Goal: Task Accomplishment & Management: Manage account settings

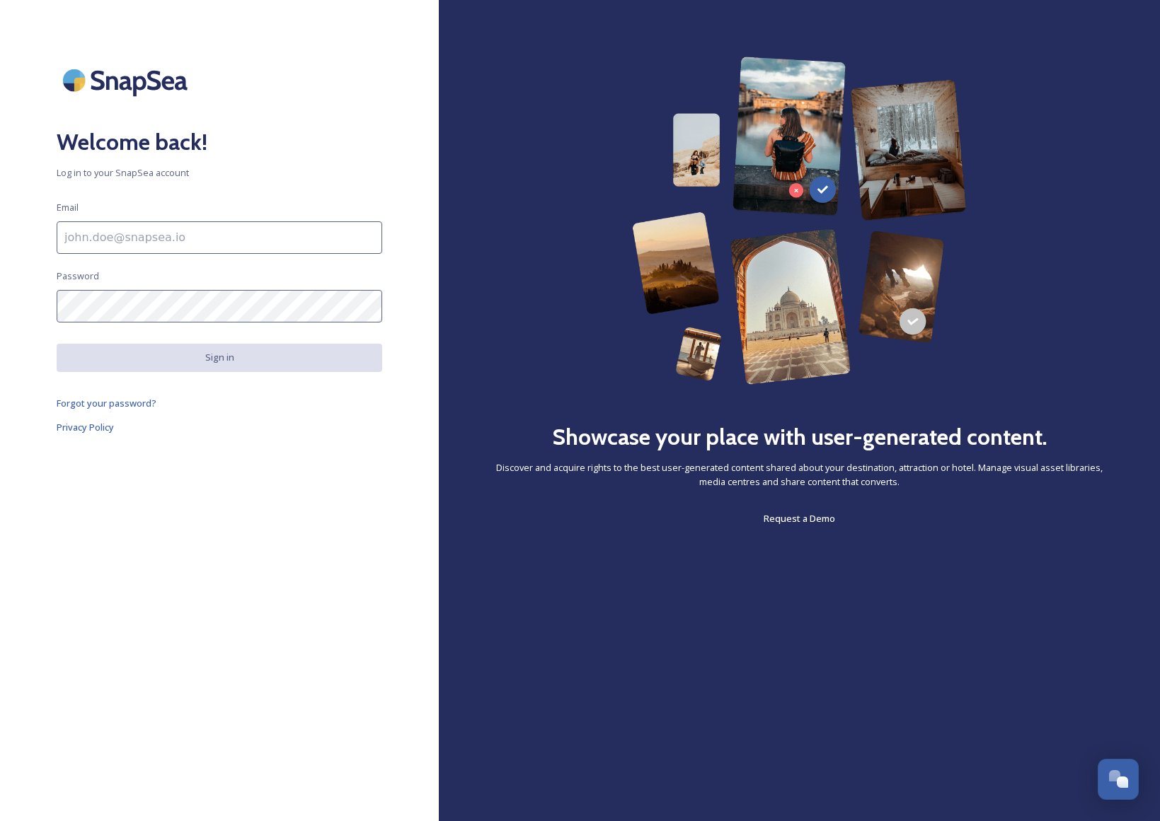
scroll to position [227, 0]
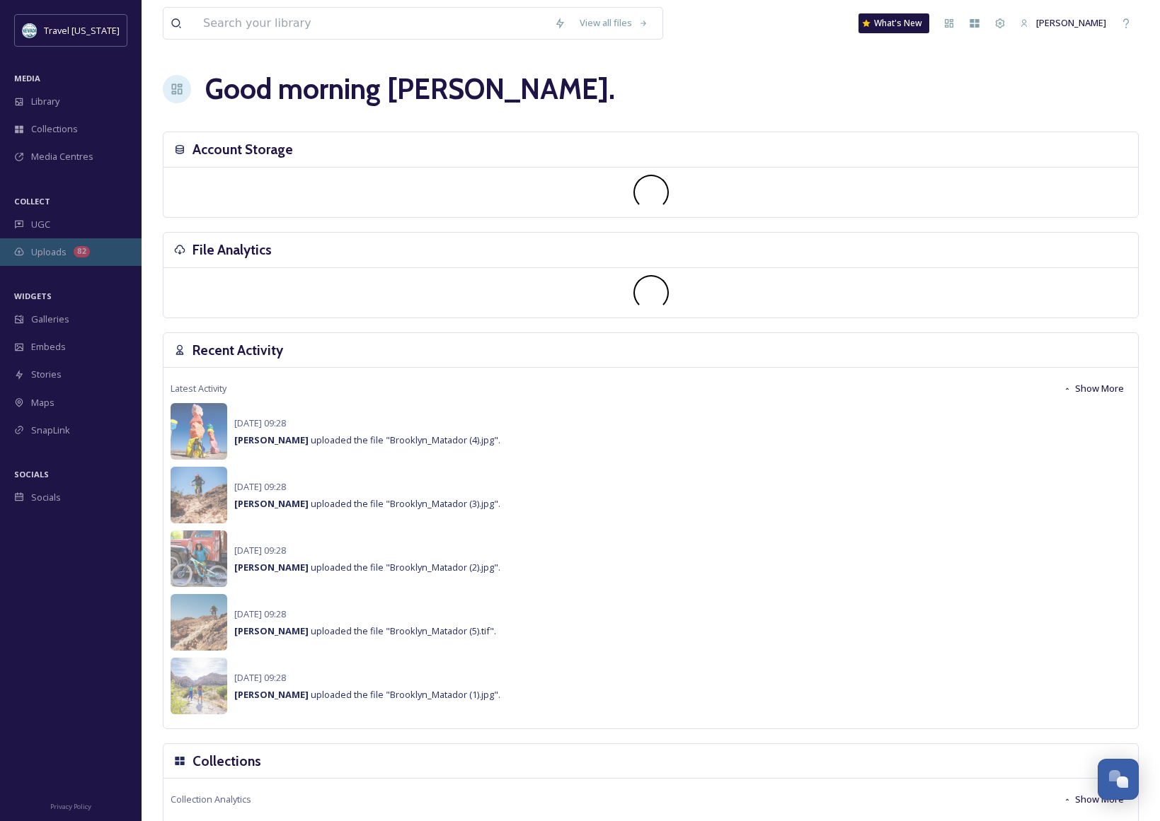
click at [81, 251] on div "82" at bounding box center [82, 251] width 16 height 11
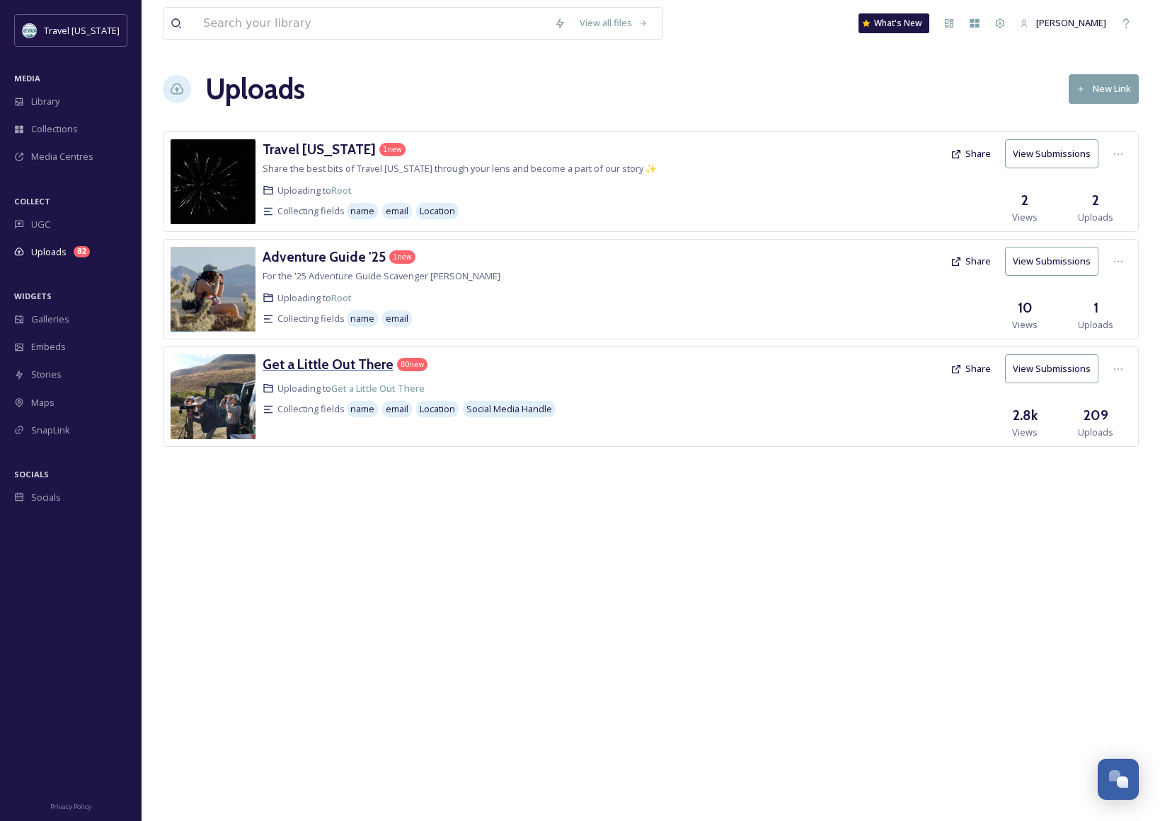
click at [344, 364] on h3 "Get a Little Out There" at bounding box center [327, 364] width 131 height 17
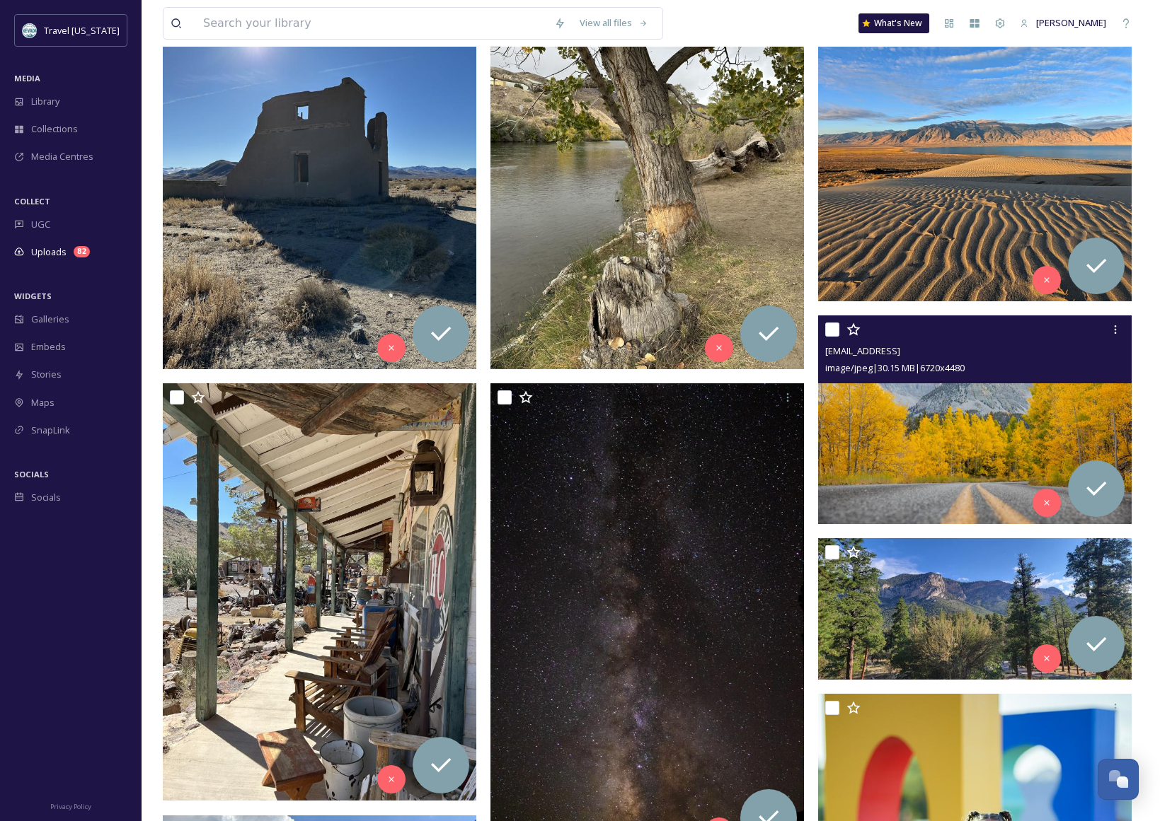
scroll to position [336, 0]
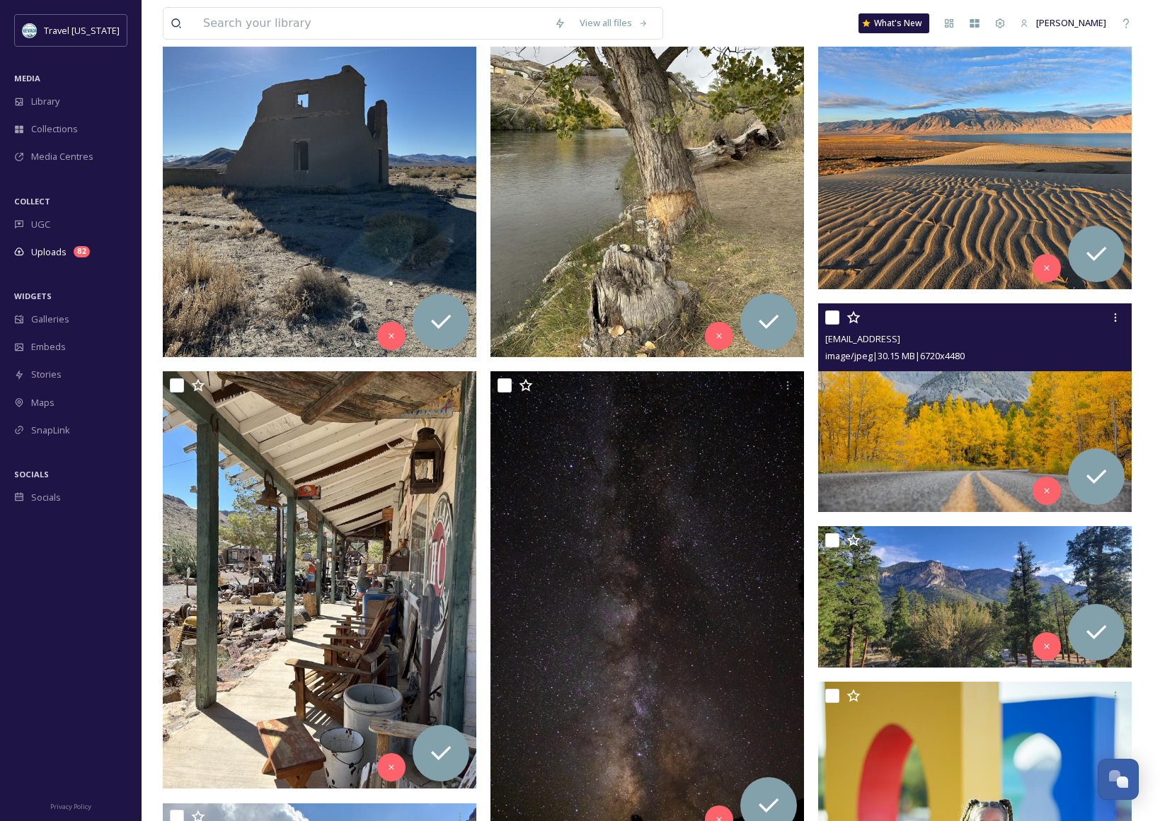
click at [902, 412] on img at bounding box center [974, 408] width 313 height 209
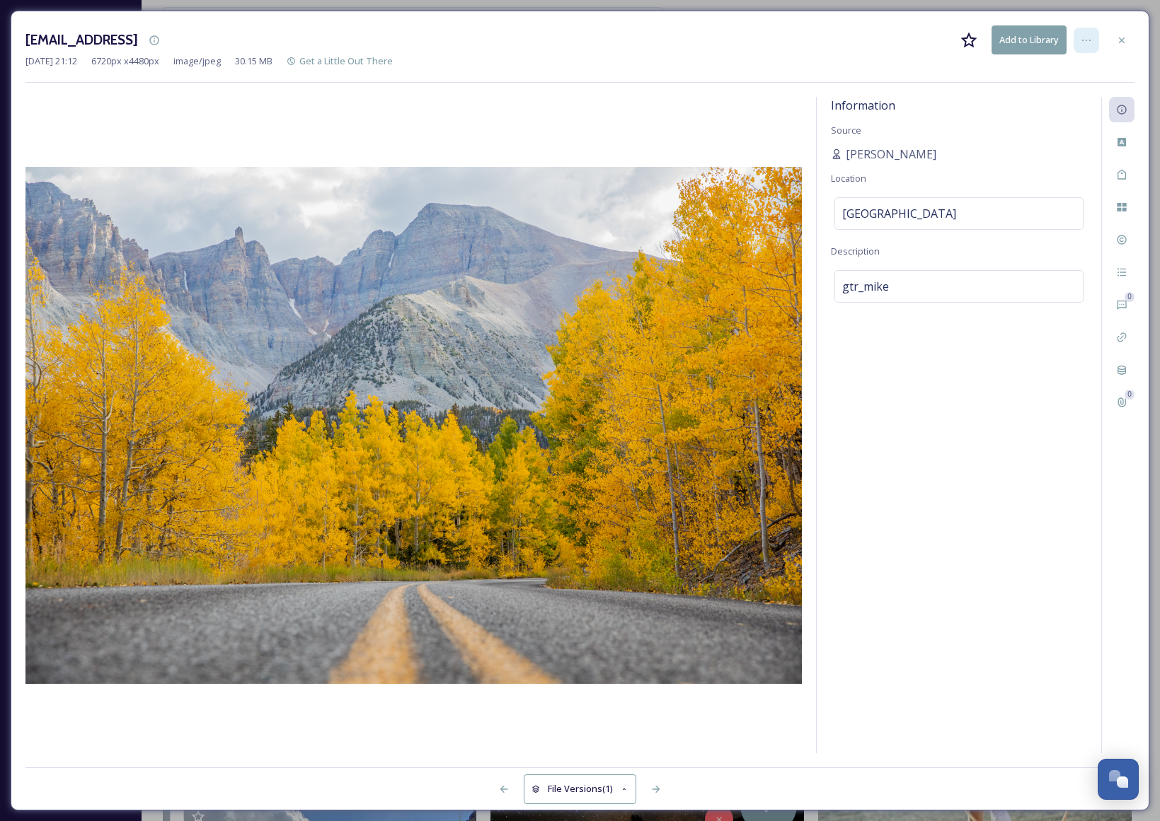
click at [1093, 45] on div at bounding box center [1085, 40] width 25 height 25
click at [651, 359] on img at bounding box center [413, 425] width 776 height 517
click at [492, 401] on img at bounding box center [413, 425] width 776 height 517
click at [1131, 37] on div at bounding box center [1121, 40] width 25 height 25
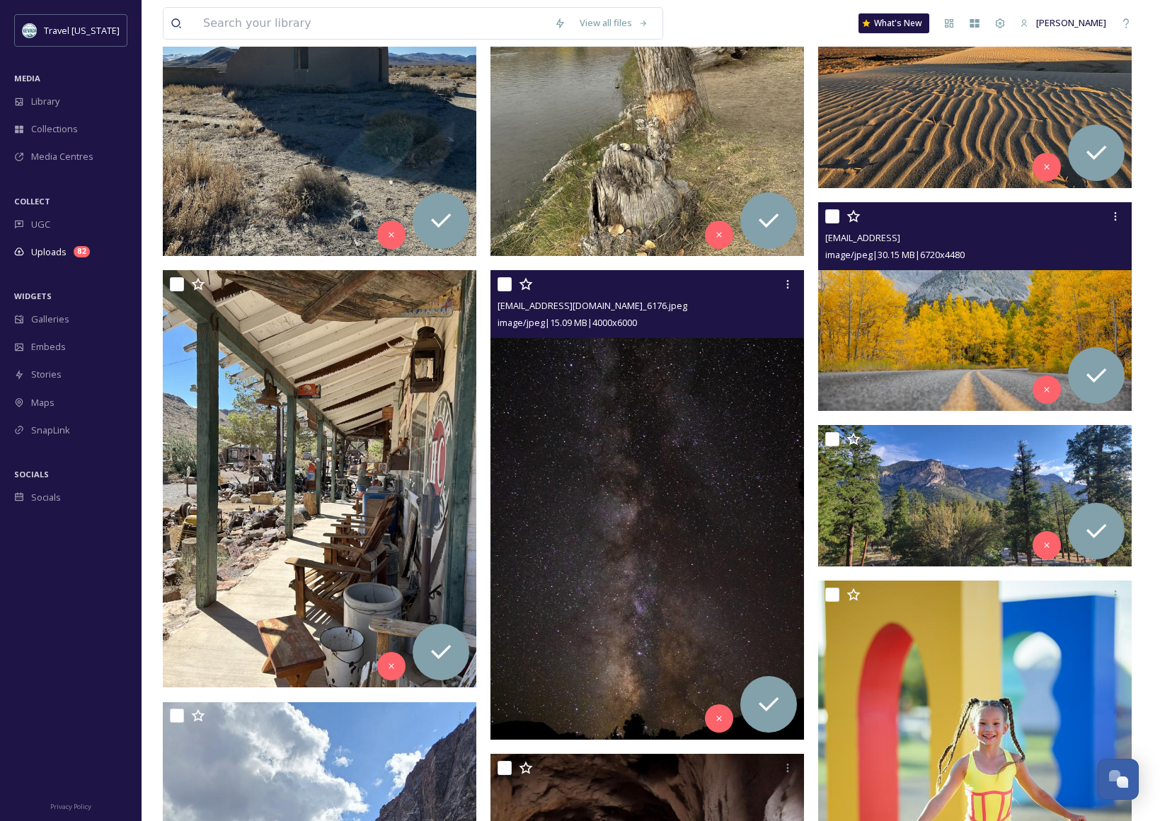
scroll to position [230, 0]
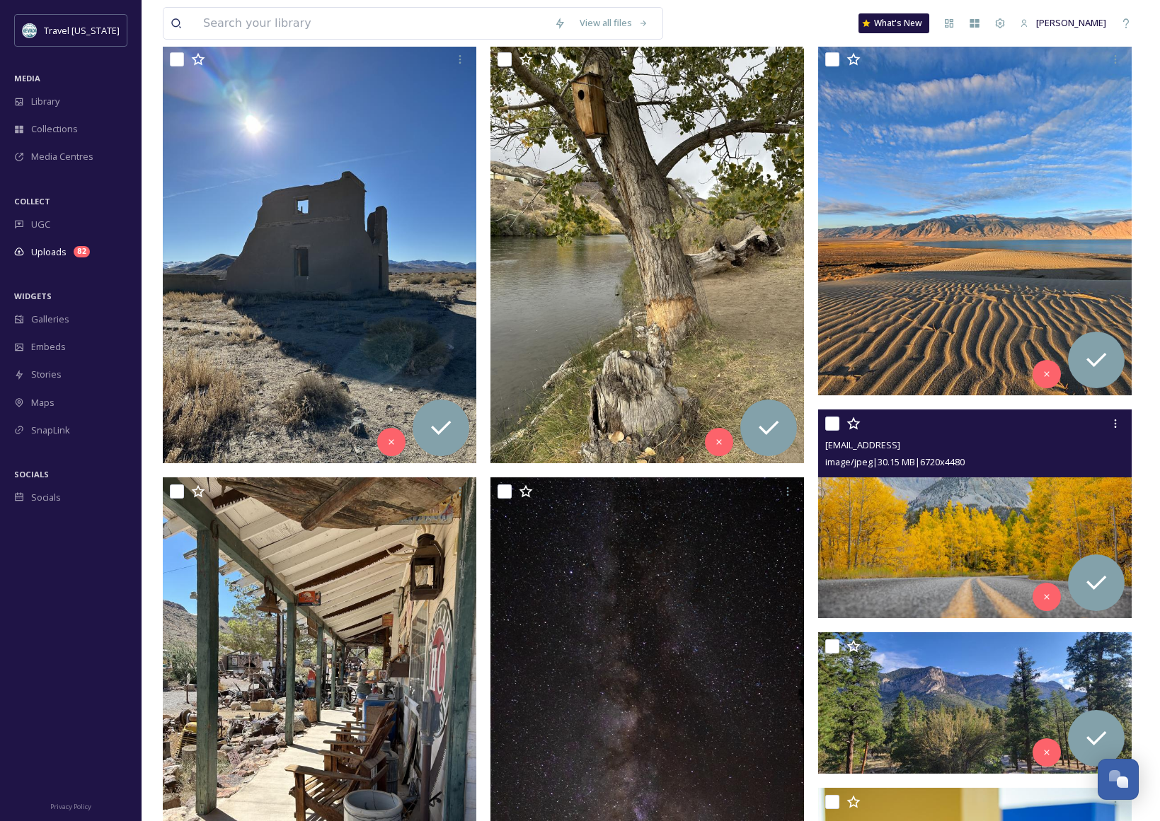
click at [932, 533] on img at bounding box center [974, 514] width 313 height 209
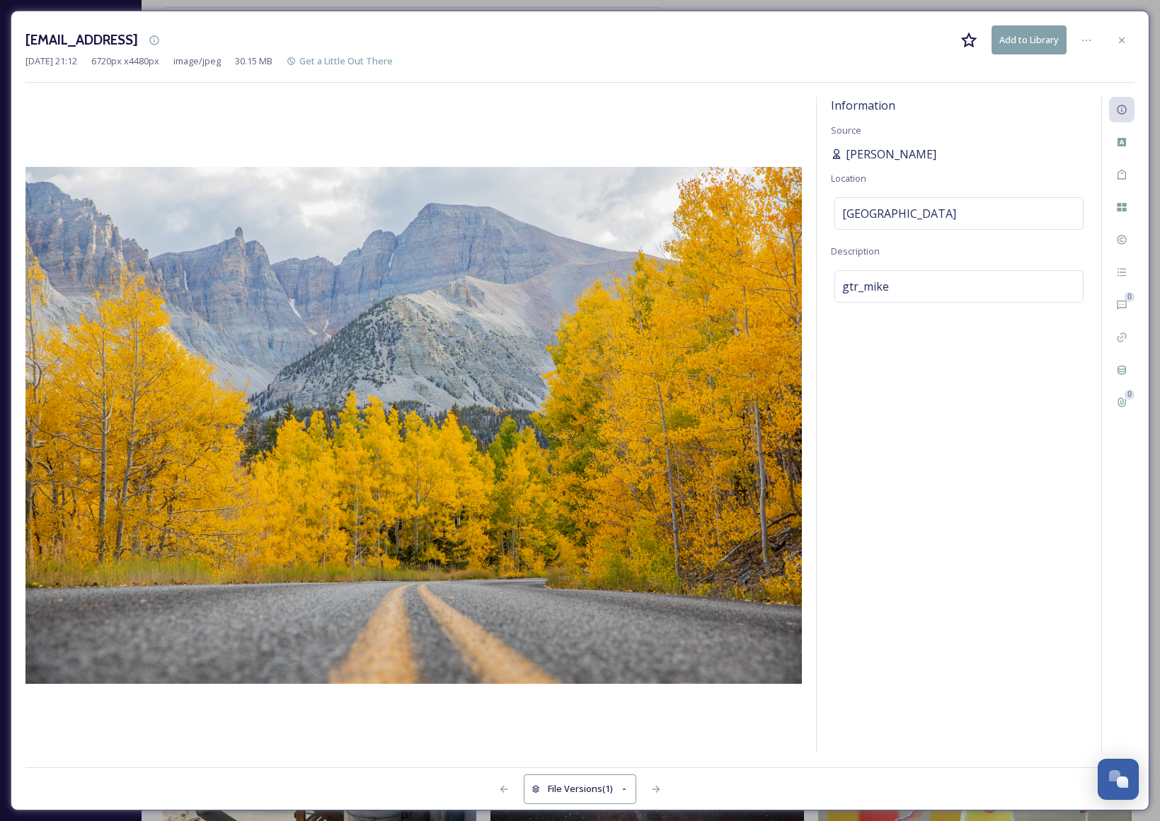
drag, startPoint x: 933, startPoint y: 151, endPoint x: 847, endPoint y: 153, distance: 85.6
click at [848, 153] on div "[PERSON_NAME]" at bounding box center [959, 154] width 256 height 17
copy span "[PERSON_NAME]"
click at [1116, 38] on icon at bounding box center [1121, 40] width 11 height 11
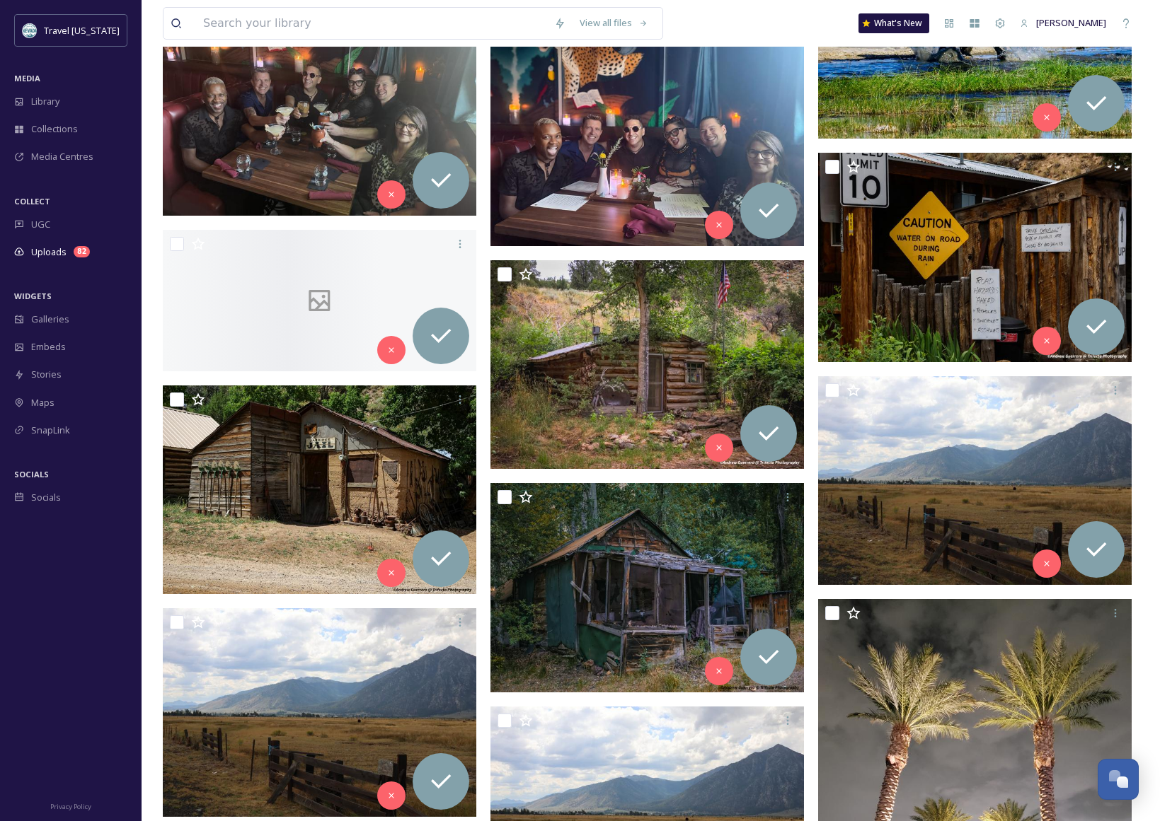
scroll to position [5847, 0]
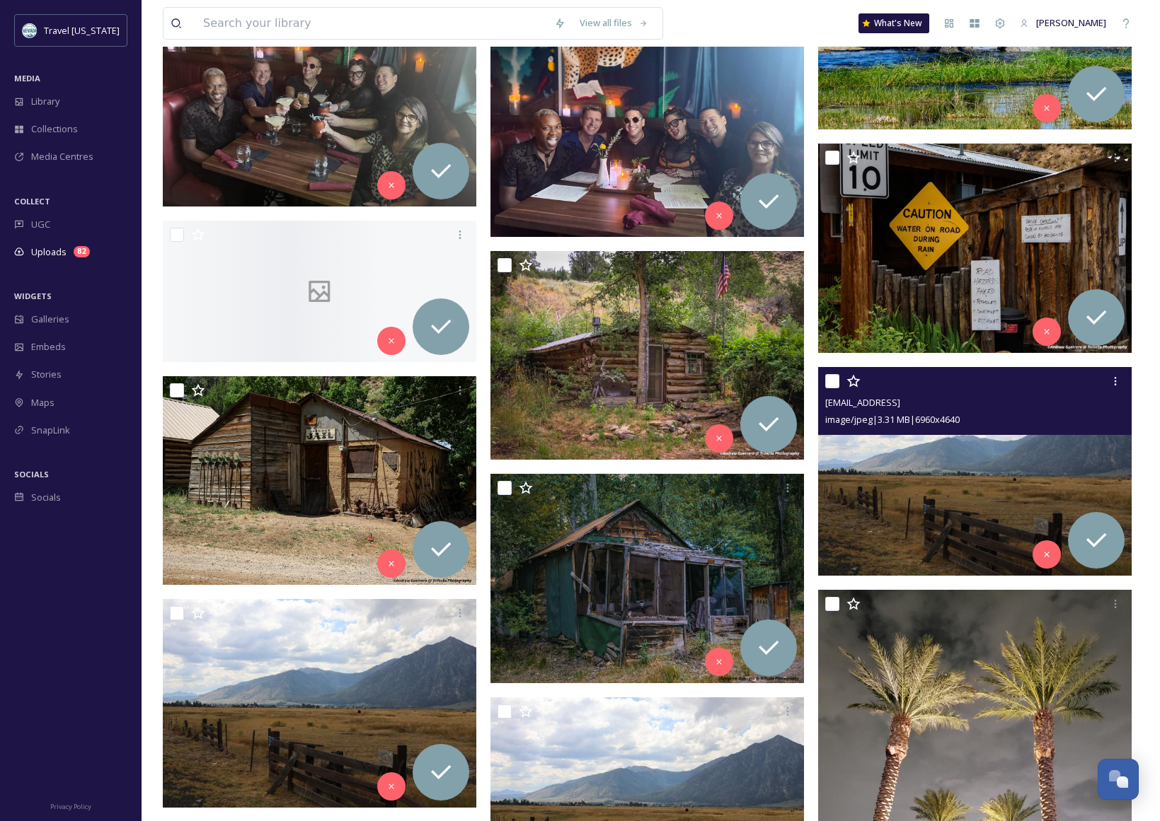
click at [987, 480] on img at bounding box center [974, 470] width 313 height 209
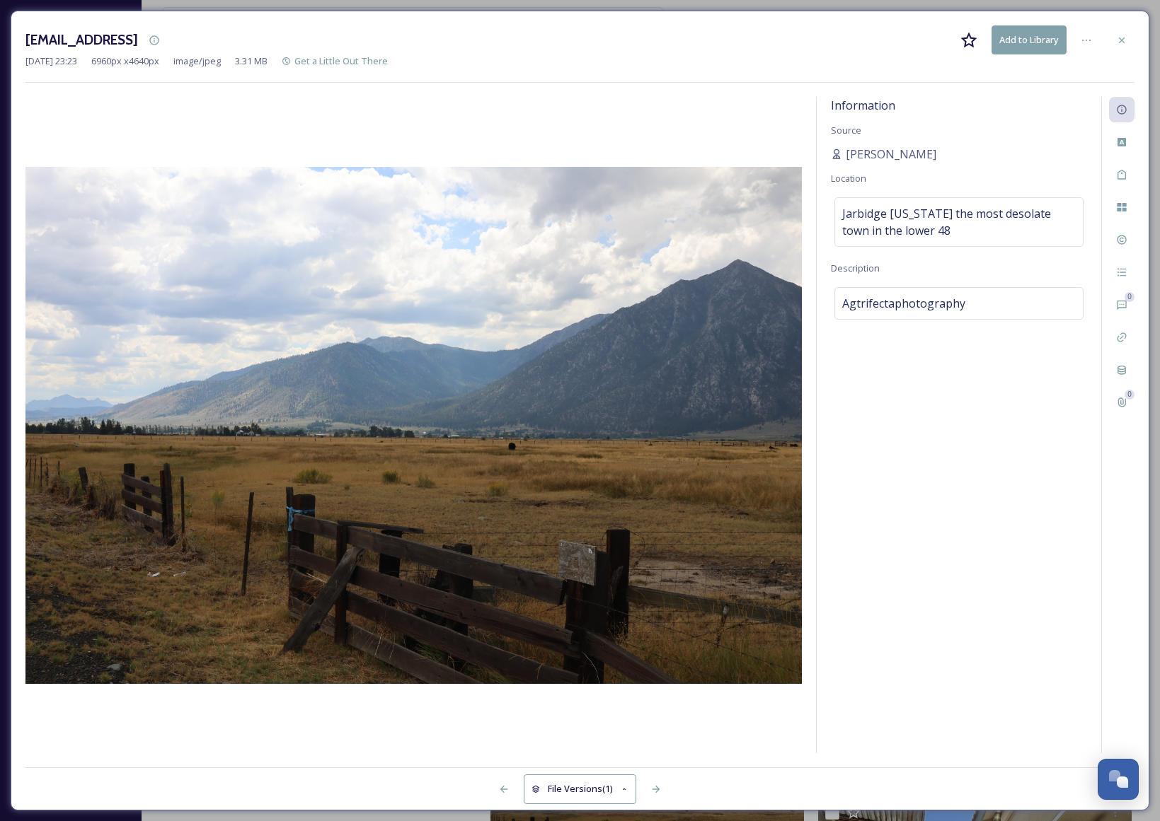
drag, startPoint x: 1126, startPoint y: 40, endPoint x: 1124, endPoint y: 62, distance: 21.3
click at [1126, 41] on icon at bounding box center [1121, 40] width 11 height 11
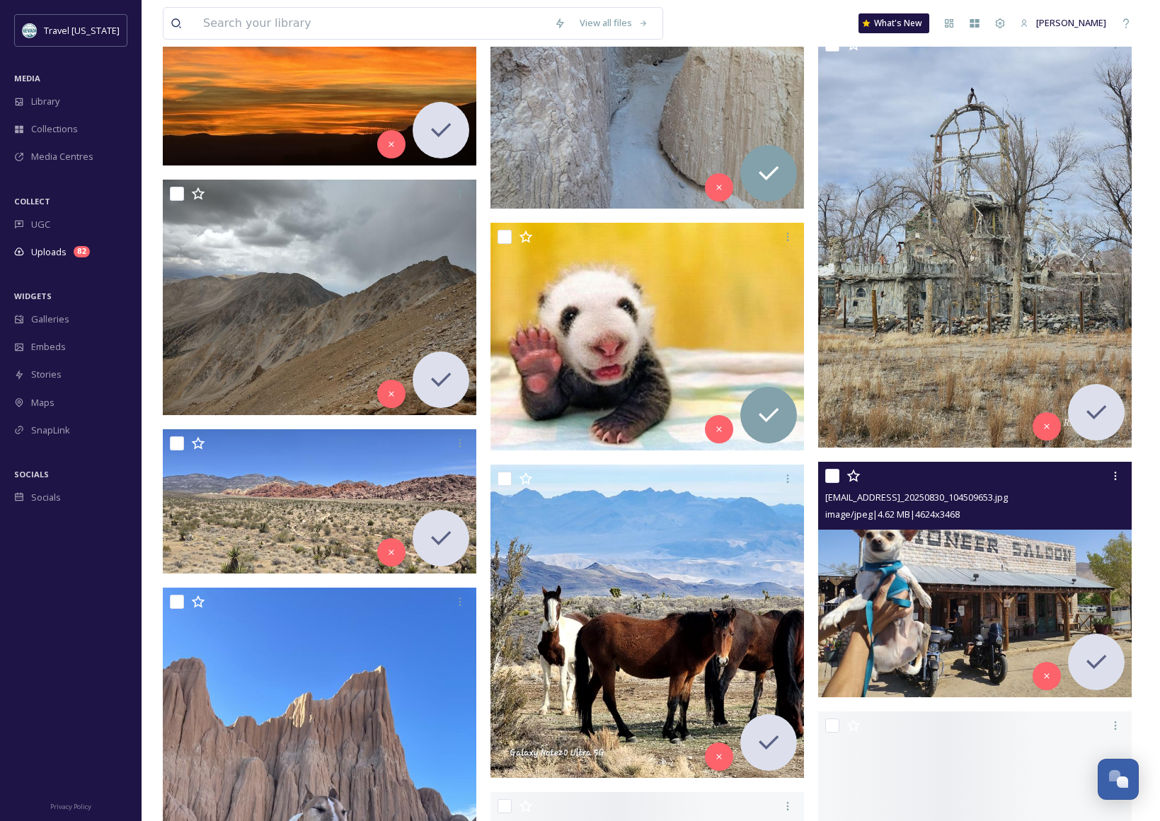
scroll to position [9933, 0]
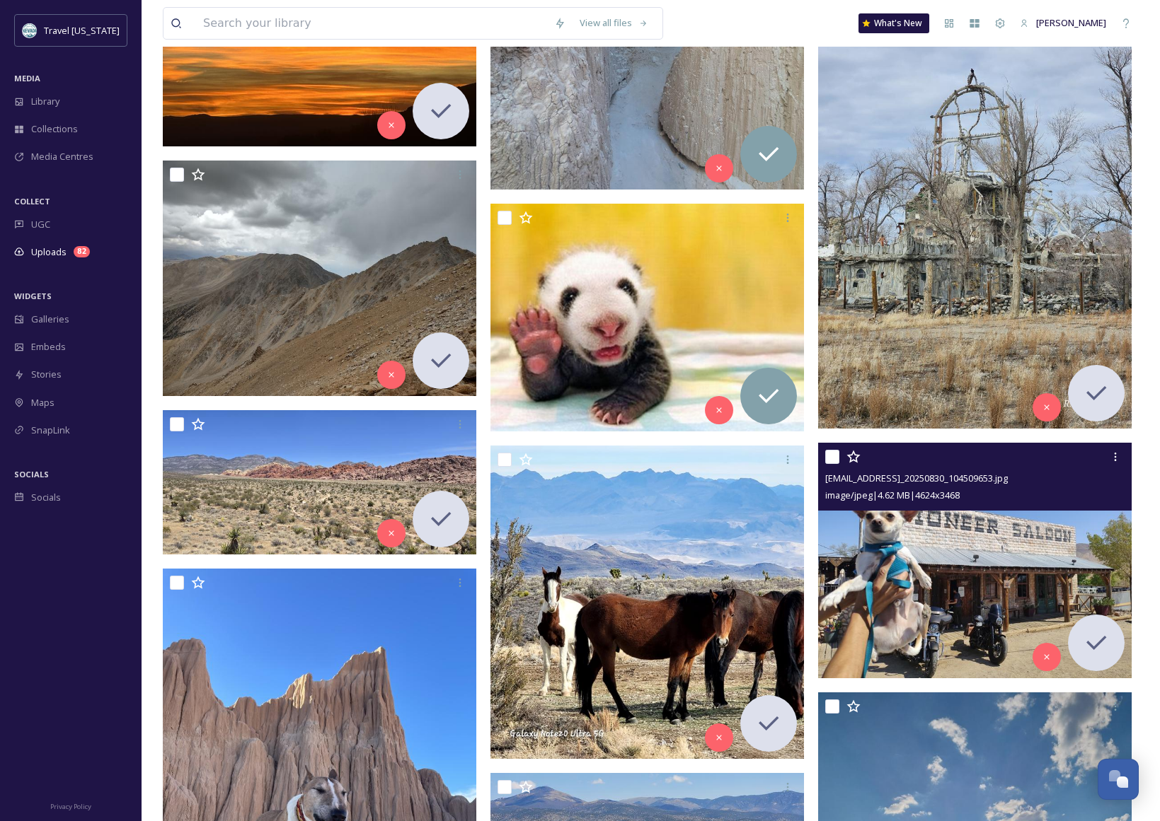
click at [900, 535] on img at bounding box center [974, 560] width 313 height 235
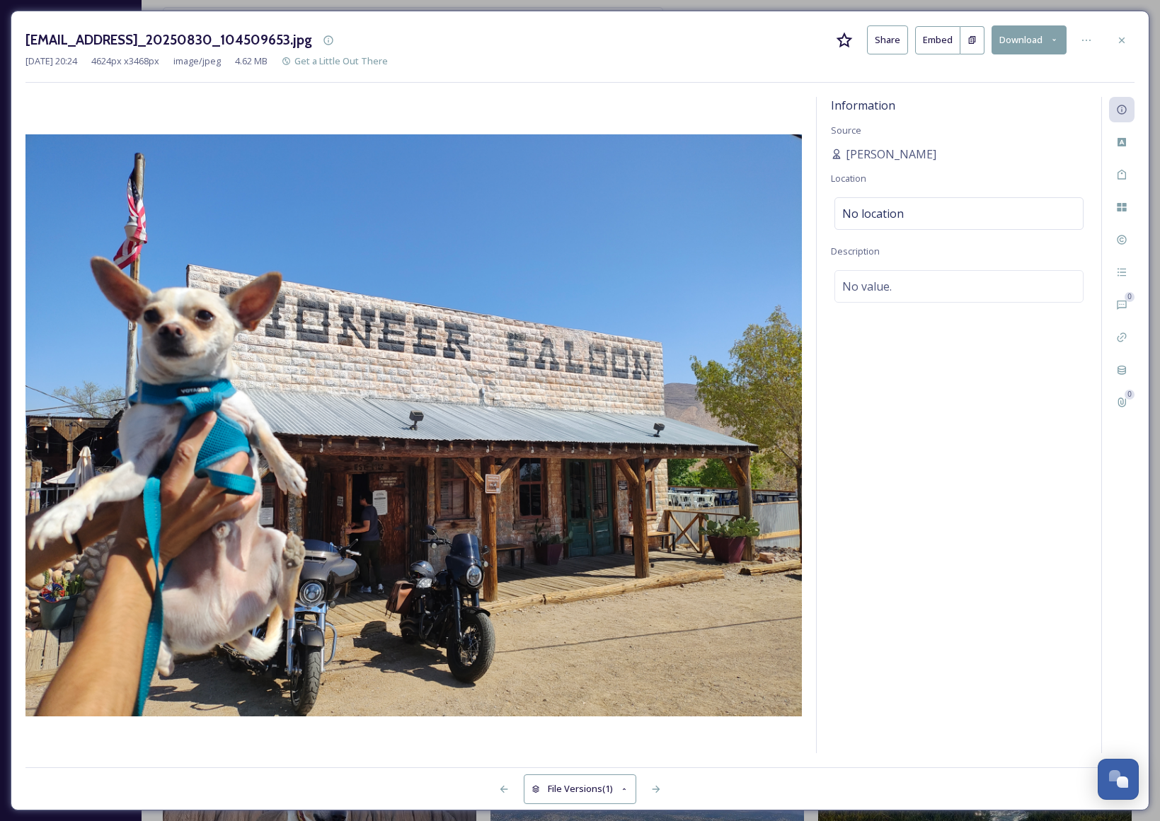
click at [1130, 35] on div at bounding box center [1121, 40] width 25 height 25
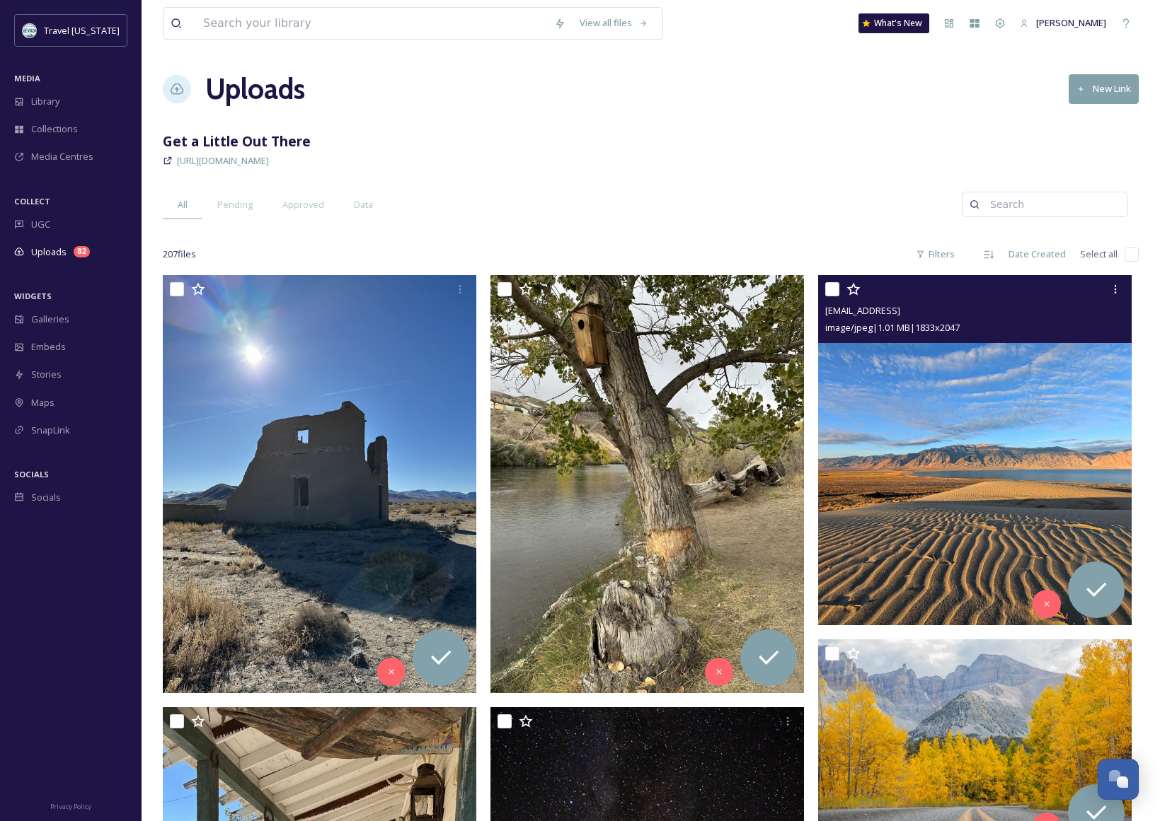
click at [1005, 476] on img at bounding box center [974, 450] width 313 height 350
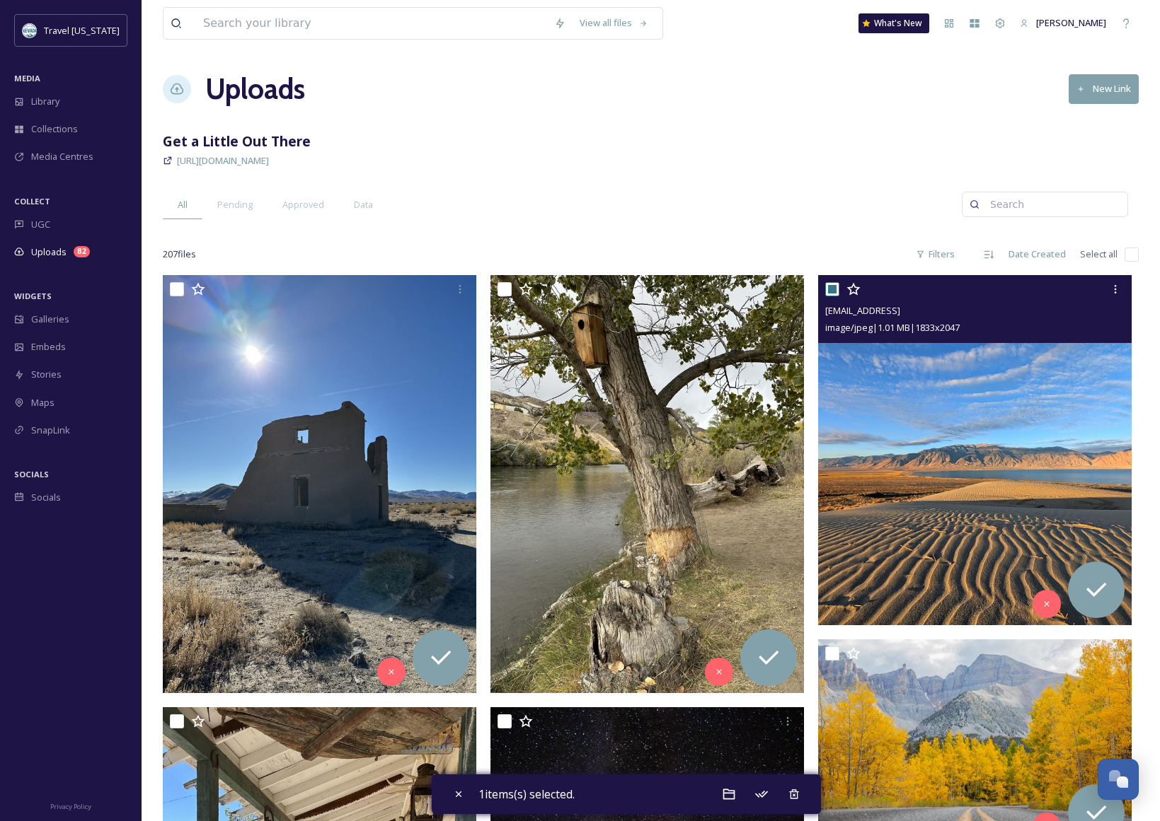
click at [1014, 447] on img at bounding box center [974, 450] width 313 height 350
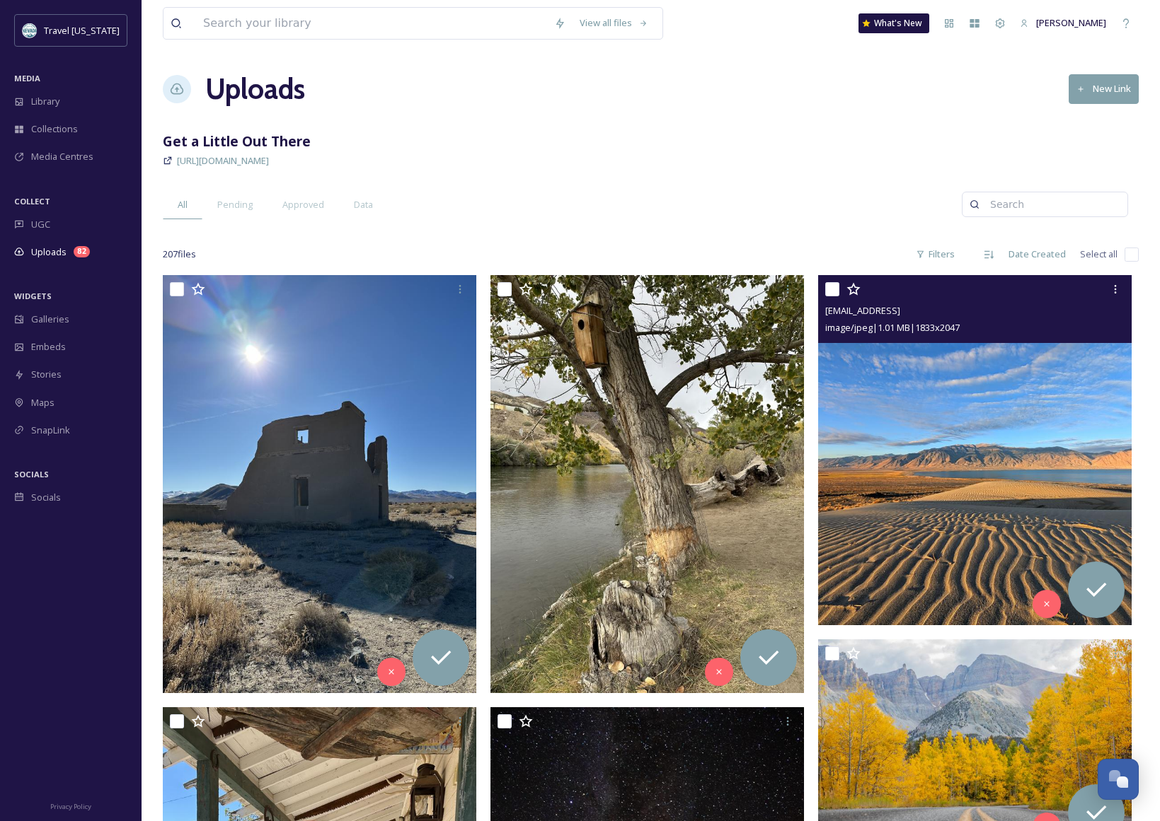
click at [993, 427] on img at bounding box center [974, 450] width 313 height 350
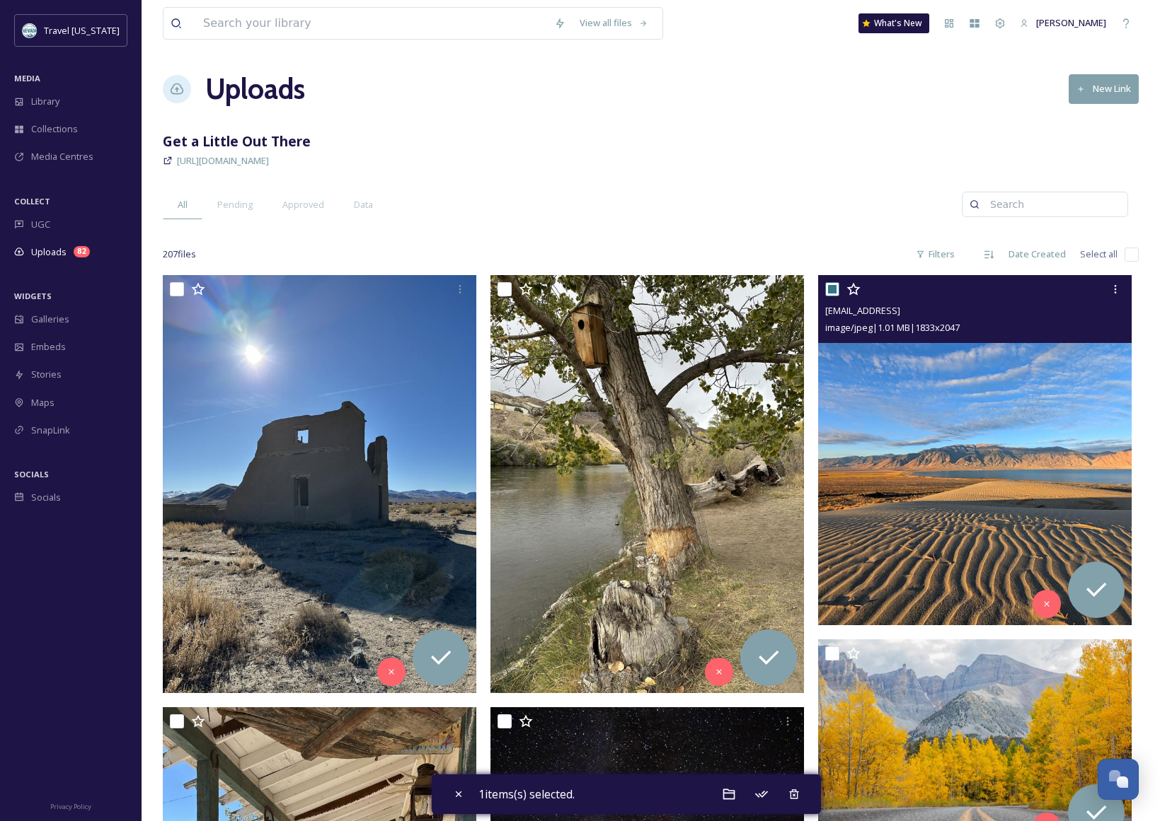
click at [992, 426] on img at bounding box center [974, 450] width 313 height 350
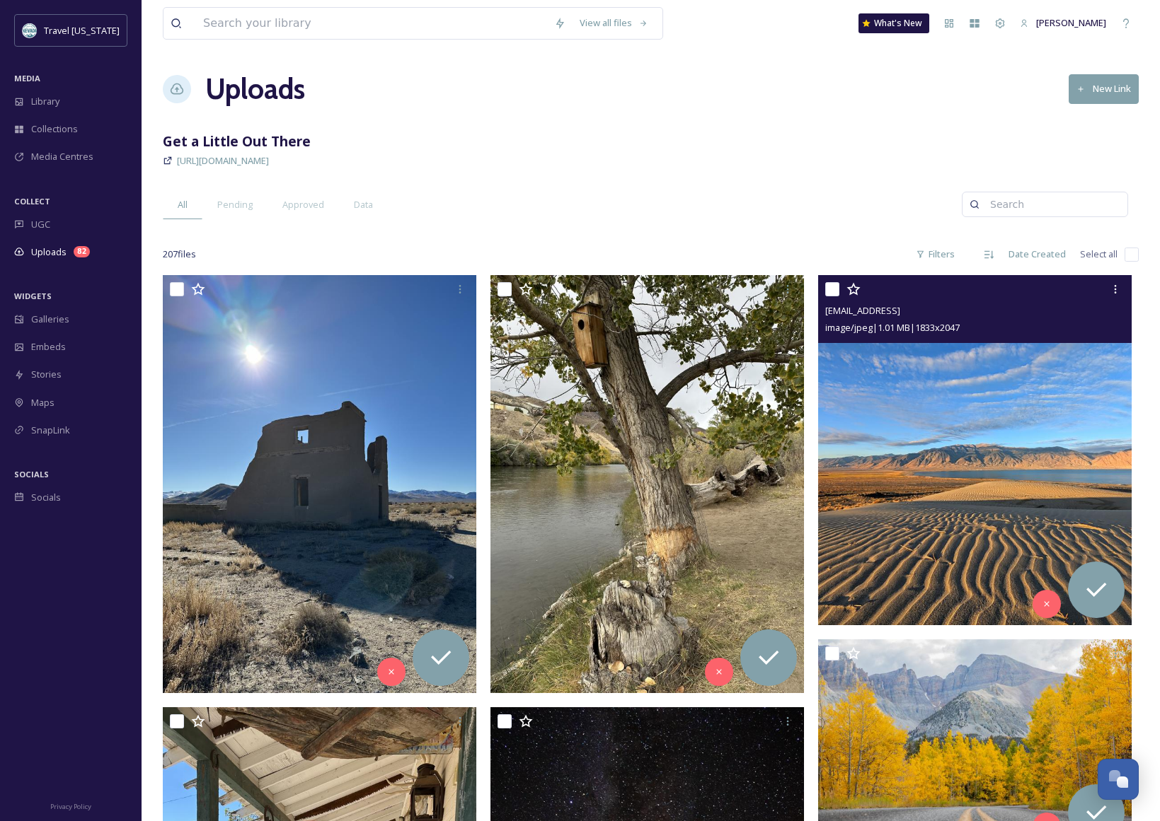
click at [992, 426] on img at bounding box center [974, 450] width 313 height 350
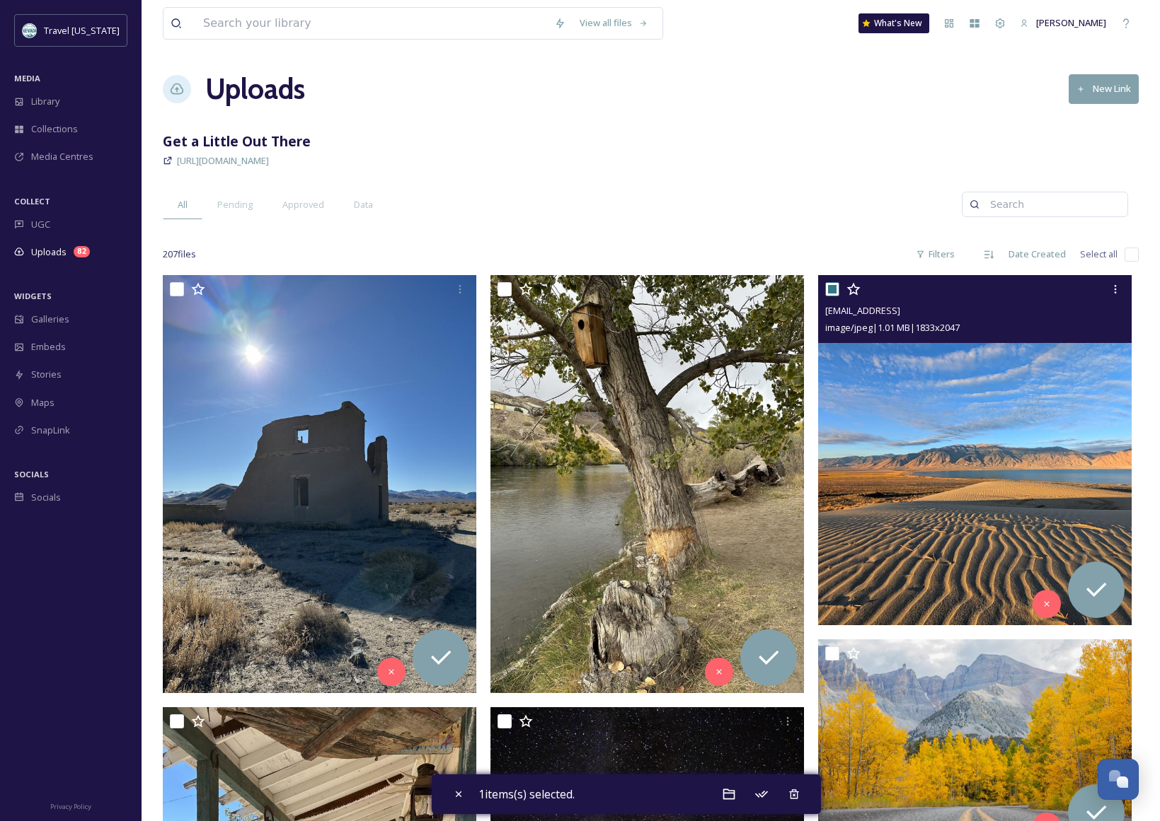
click at [992, 426] on img at bounding box center [974, 450] width 313 height 350
checkbox input "false"
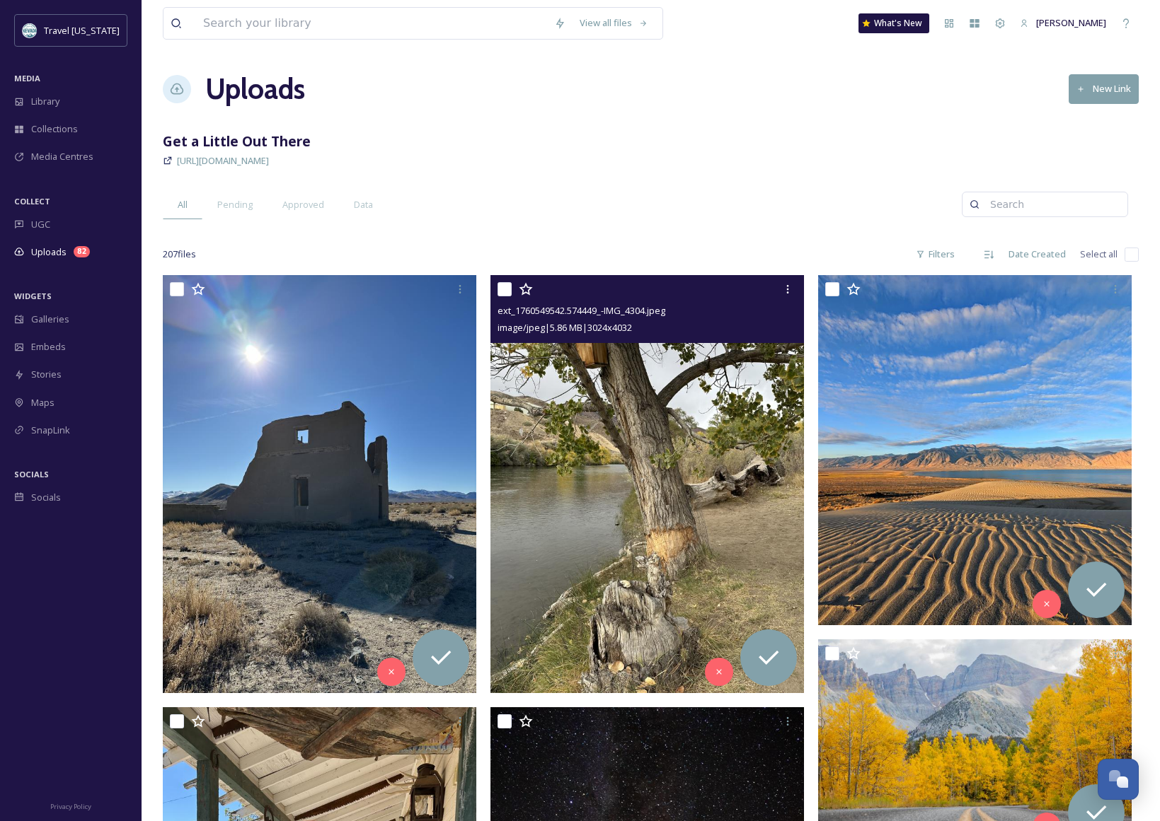
click at [661, 424] on img at bounding box center [646, 483] width 313 height 417
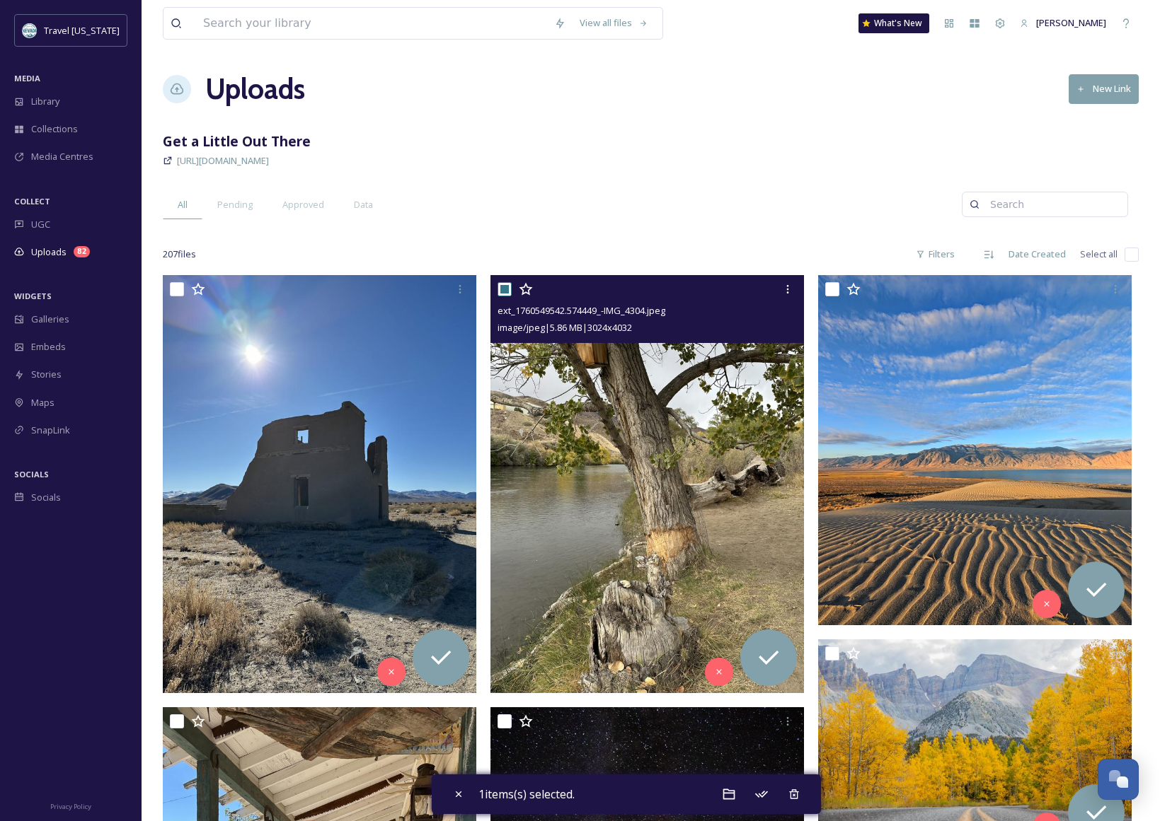
click at [640, 432] on img at bounding box center [646, 483] width 313 height 417
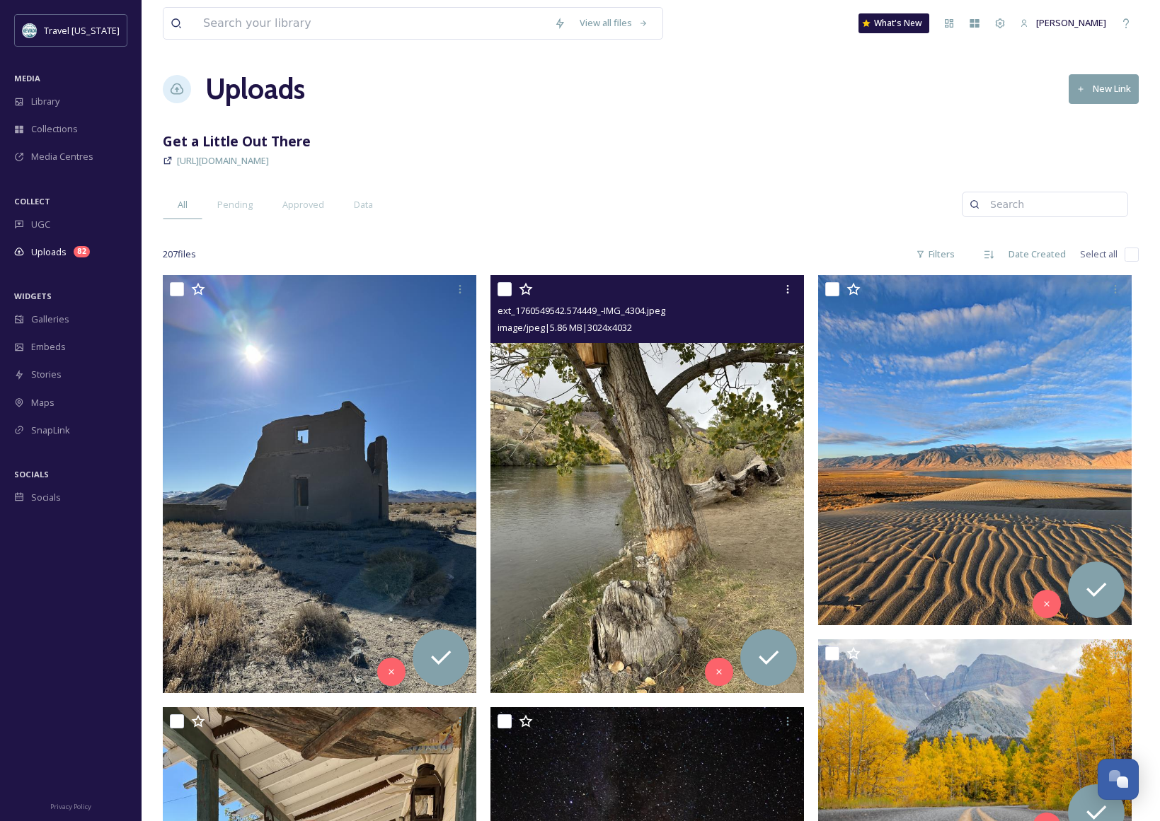
click at [640, 432] on img at bounding box center [646, 483] width 313 height 417
checkbox input "true"
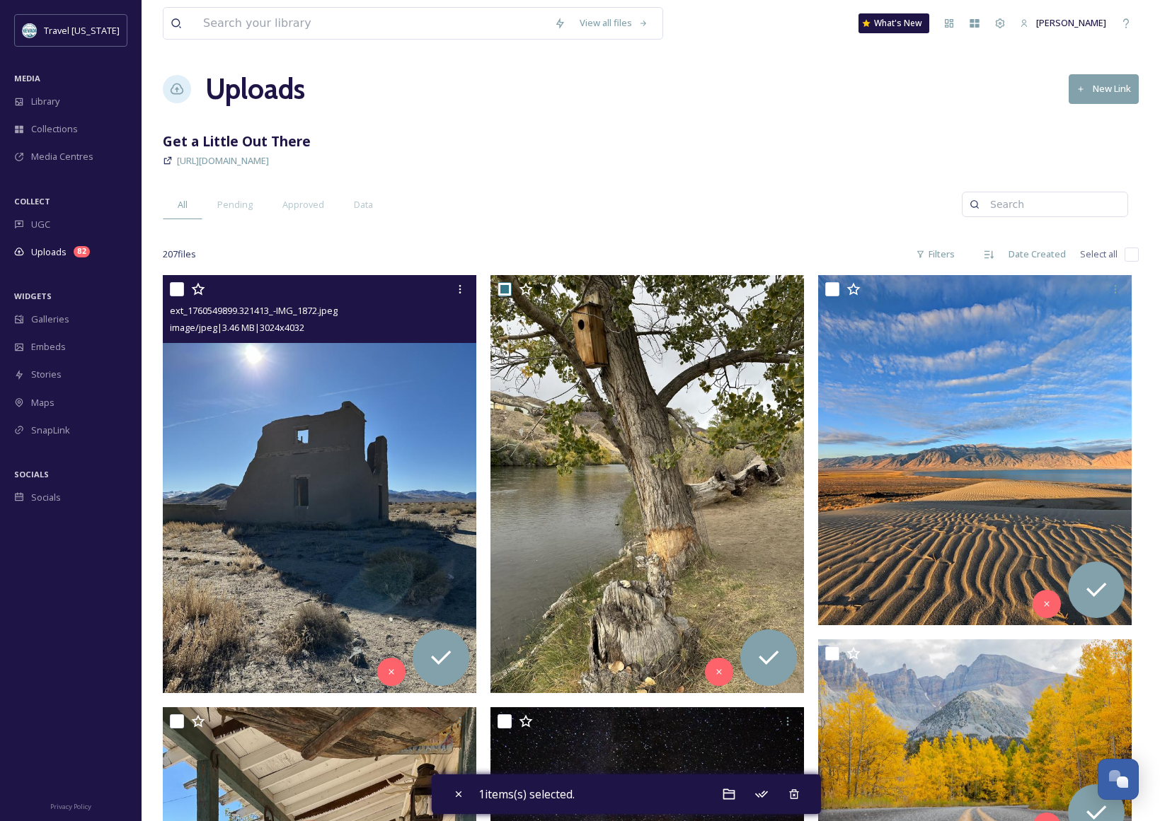
click at [408, 422] on img at bounding box center [319, 483] width 313 height 417
click at [407, 422] on img at bounding box center [319, 483] width 313 height 417
checkbox input "false"
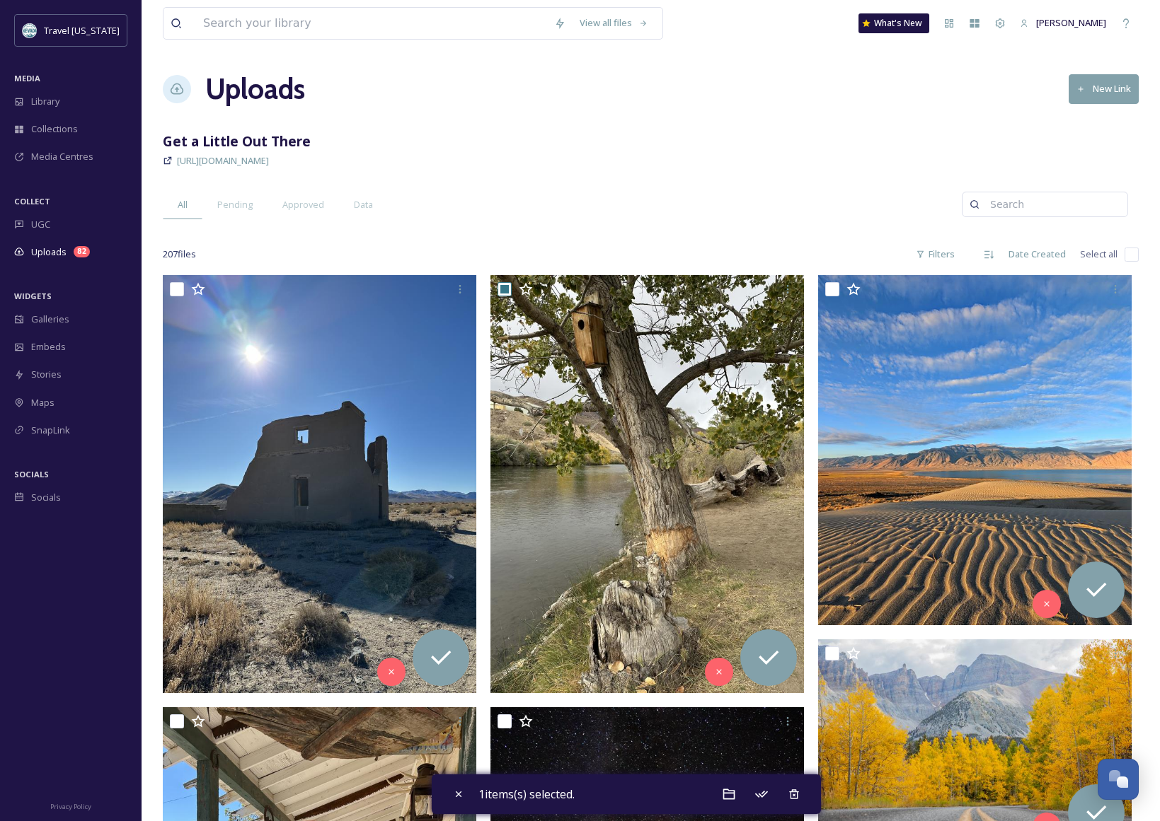
click at [540, 190] on div "All Pending Approved Data" at bounding box center [562, 204] width 799 height 29
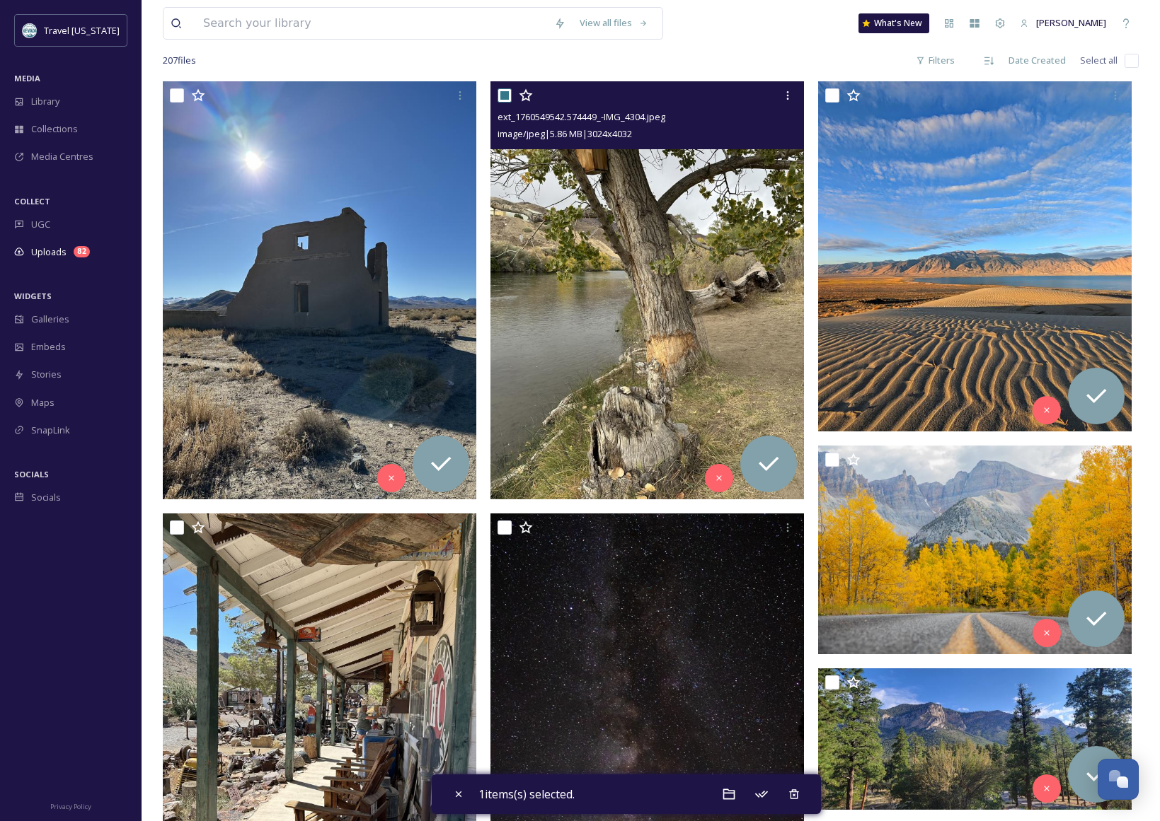
scroll to position [329, 0]
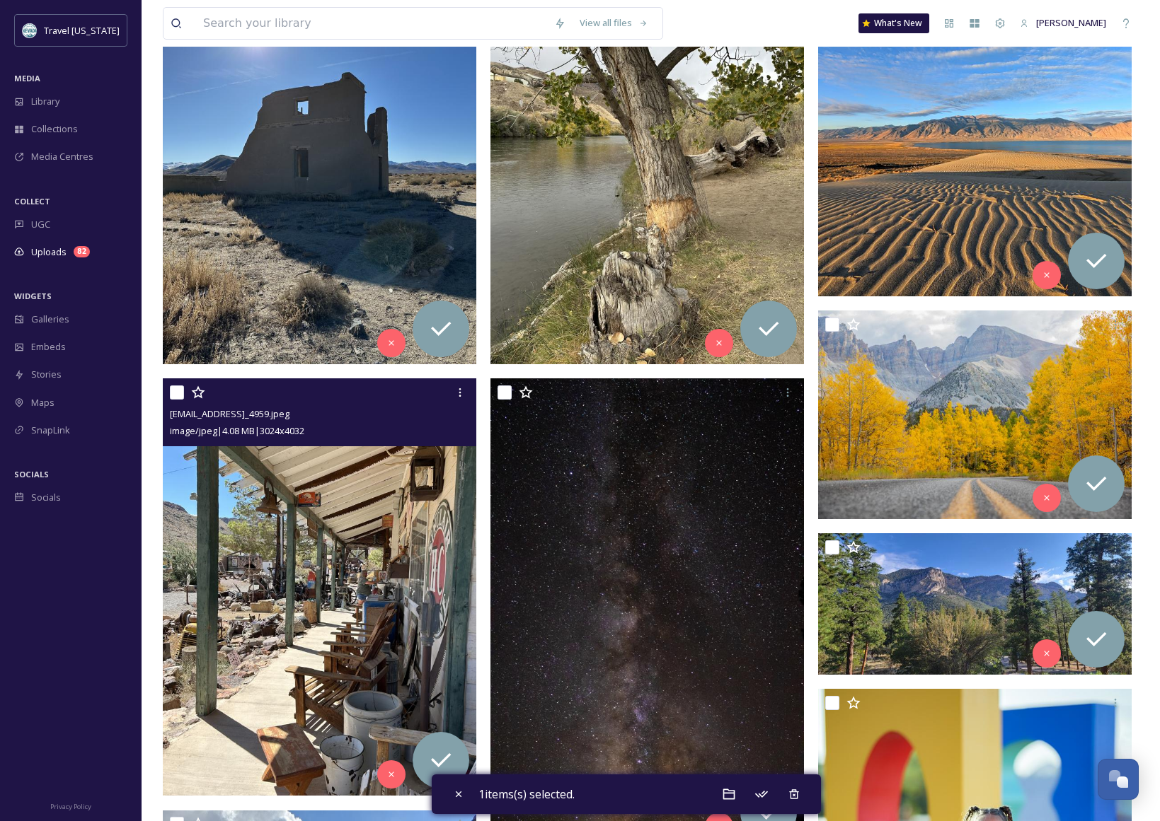
click at [355, 457] on img at bounding box center [319, 587] width 313 height 417
click at [349, 464] on img at bounding box center [319, 587] width 313 height 417
drag, startPoint x: 348, startPoint y: 464, endPoint x: 473, endPoint y: 466, distance: 125.2
click at [350, 464] on img at bounding box center [319, 587] width 313 height 417
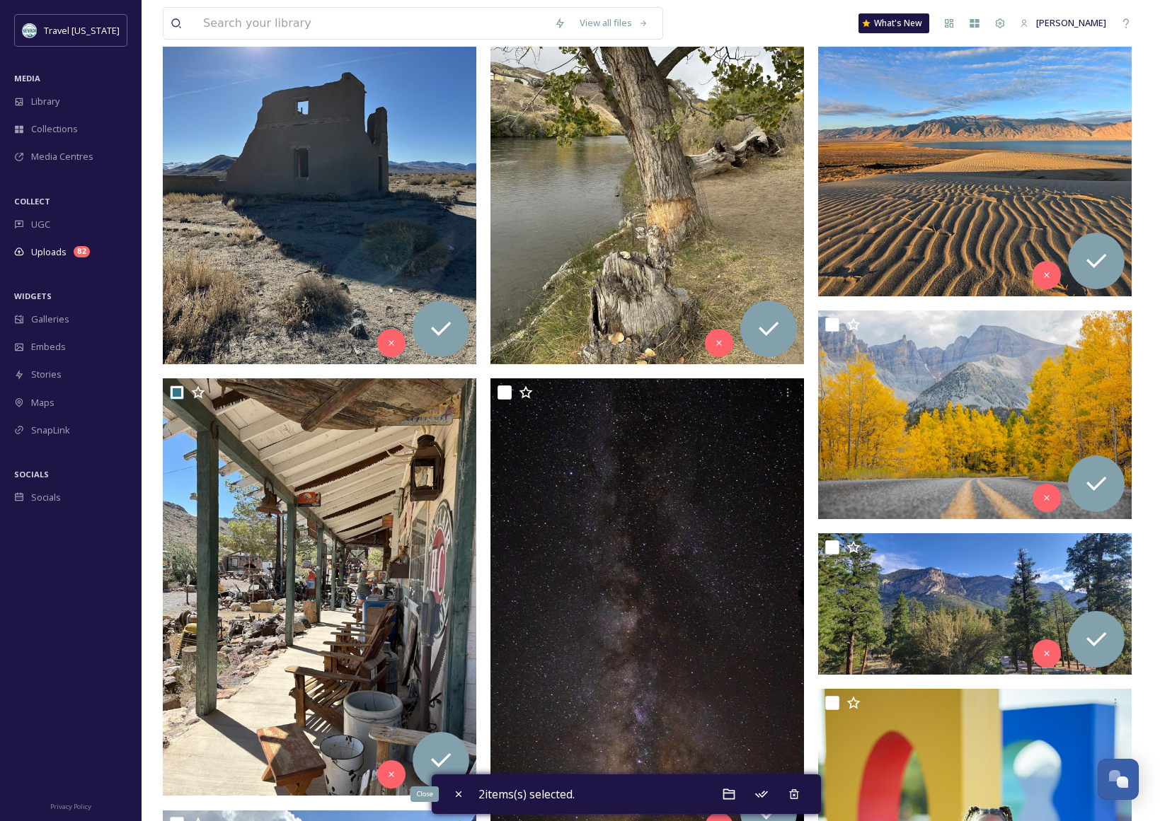
drag, startPoint x: 456, startPoint y: 798, endPoint x: 465, endPoint y: 799, distance: 8.6
click at [456, 798] on icon at bounding box center [458, 794] width 11 height 11
checkbox input "false"
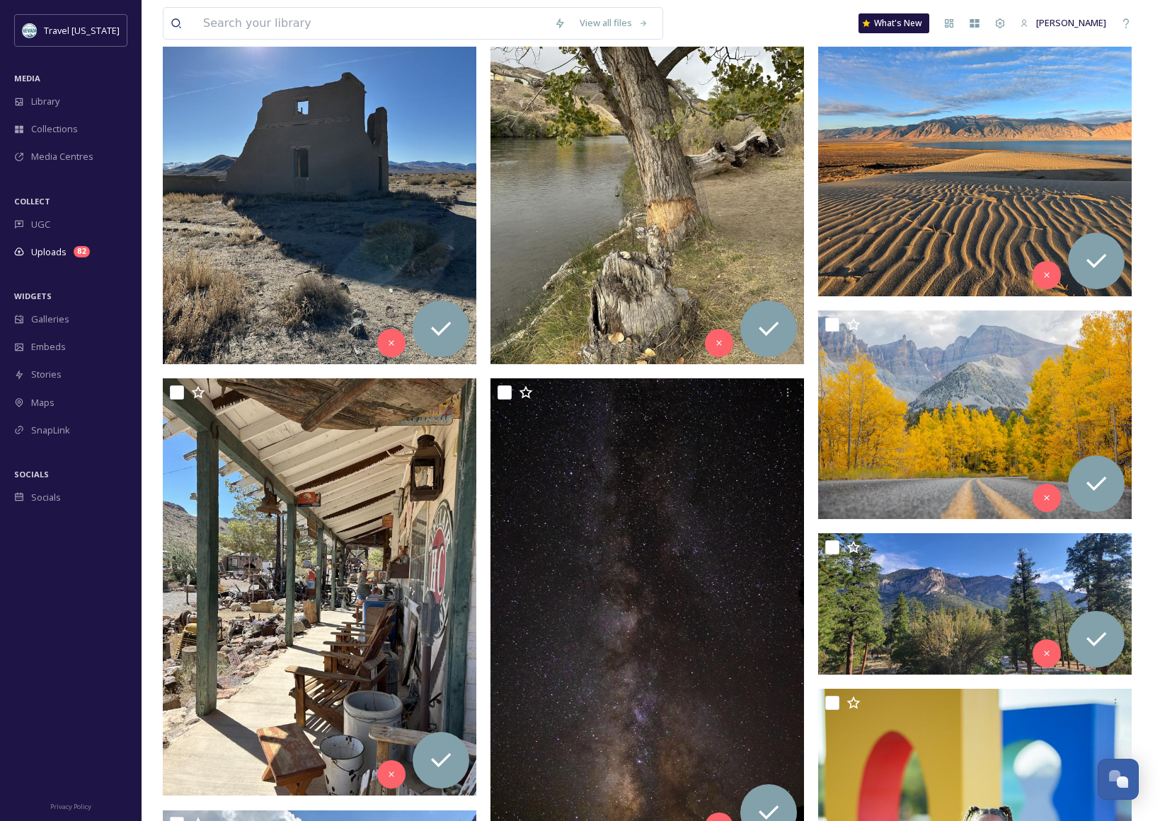
click at [925, 221] on img at bounding box center [974, 121] width 313 height 350
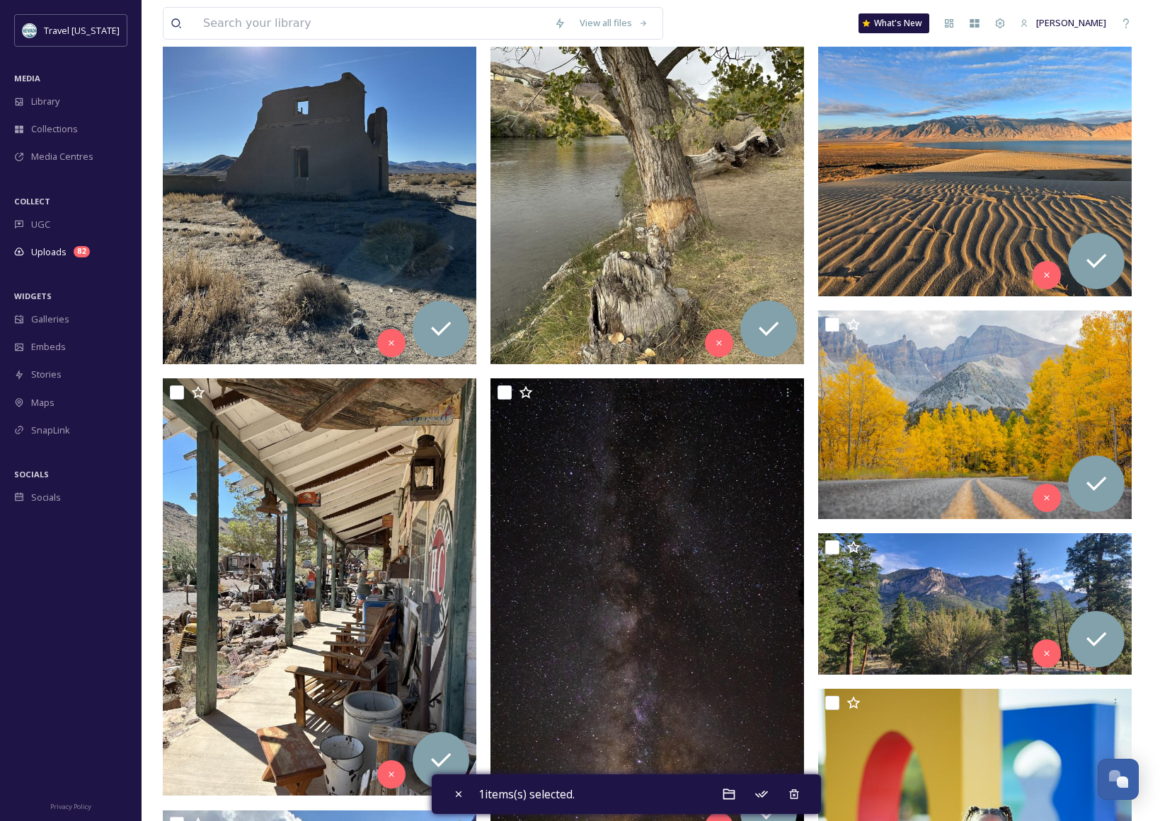
click at [942, 212] on img at bounding box center [974, 121] width 313 height 350
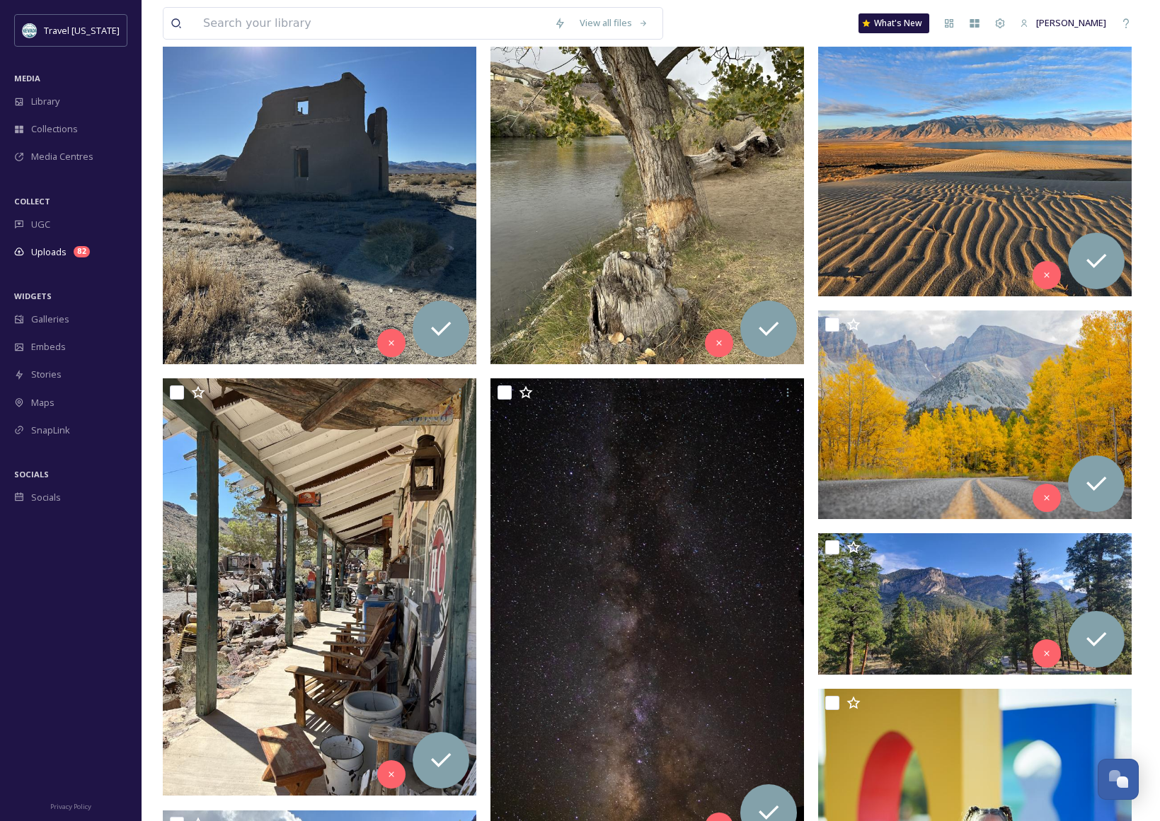
click at [942, 212] on img at bounding box center [974, 121] width 313 height 350
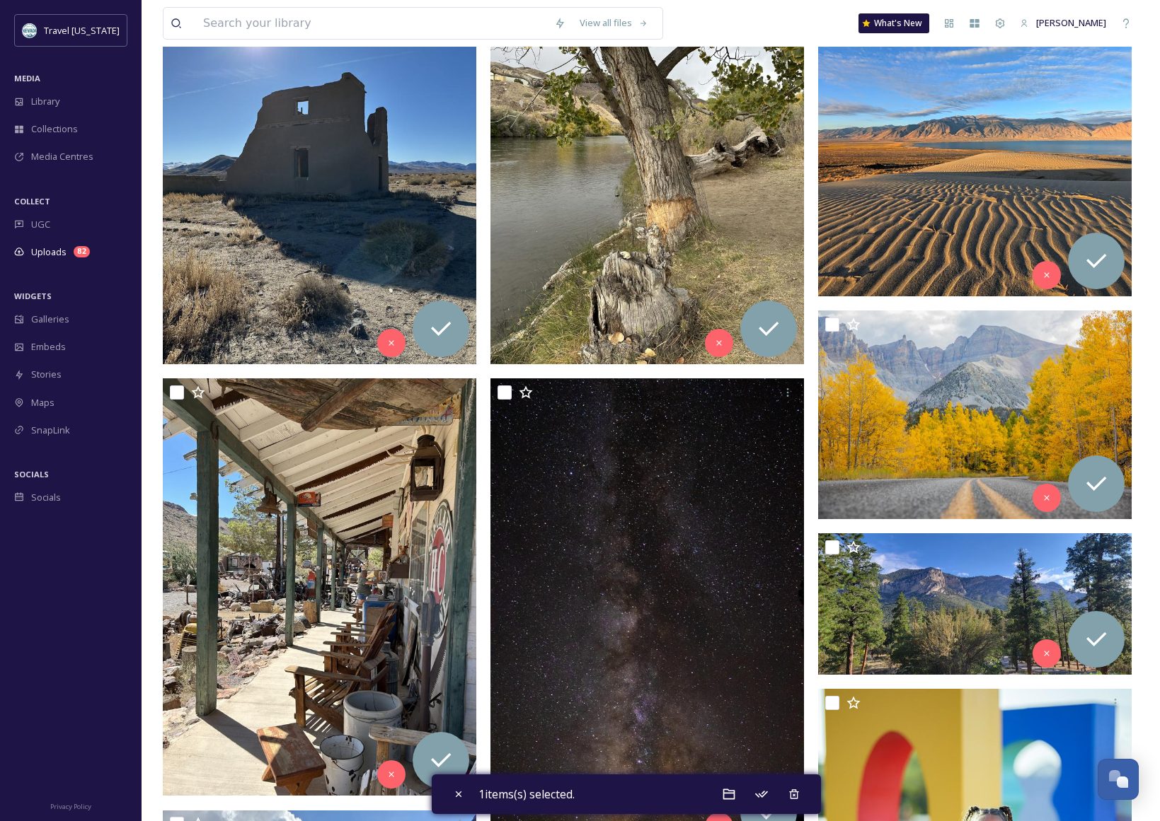
click at [942, 212] on img at bounding box center [974, 121] width 313 height 350
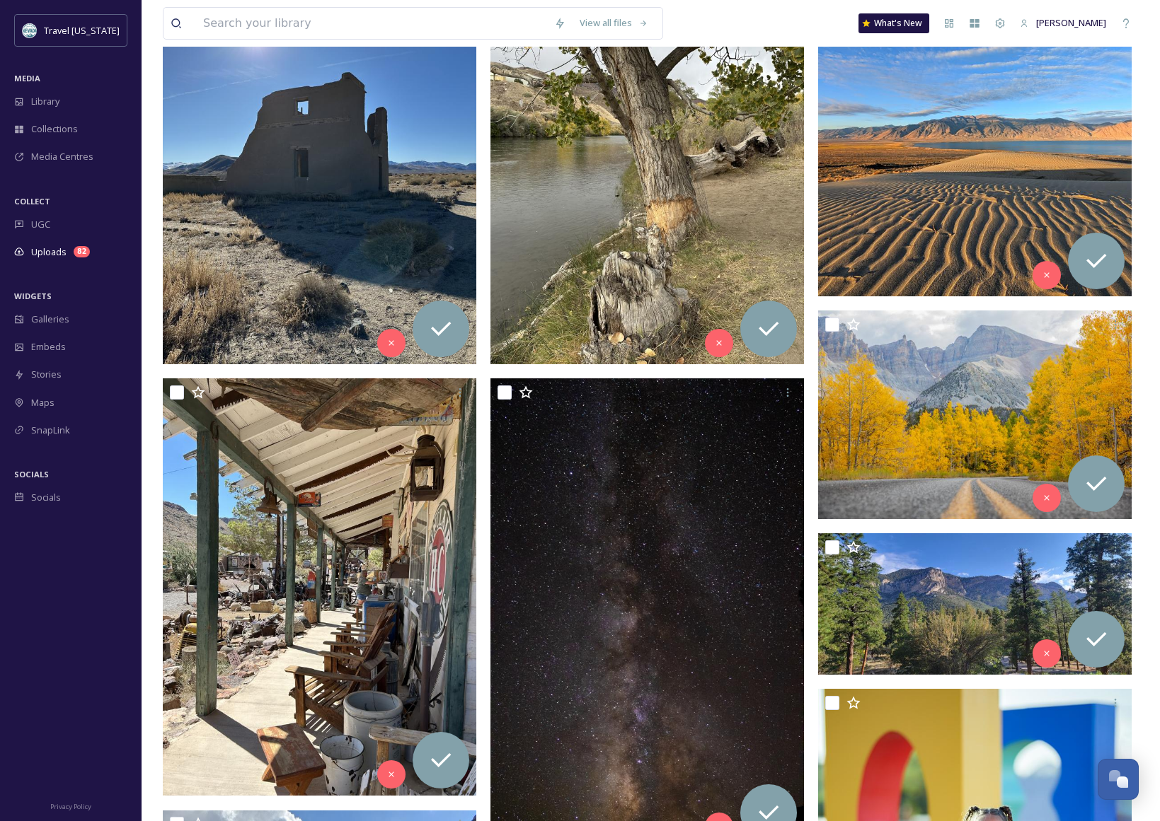
click at [941, 212] on img at bounding box center [974, 121] width 313 height 350
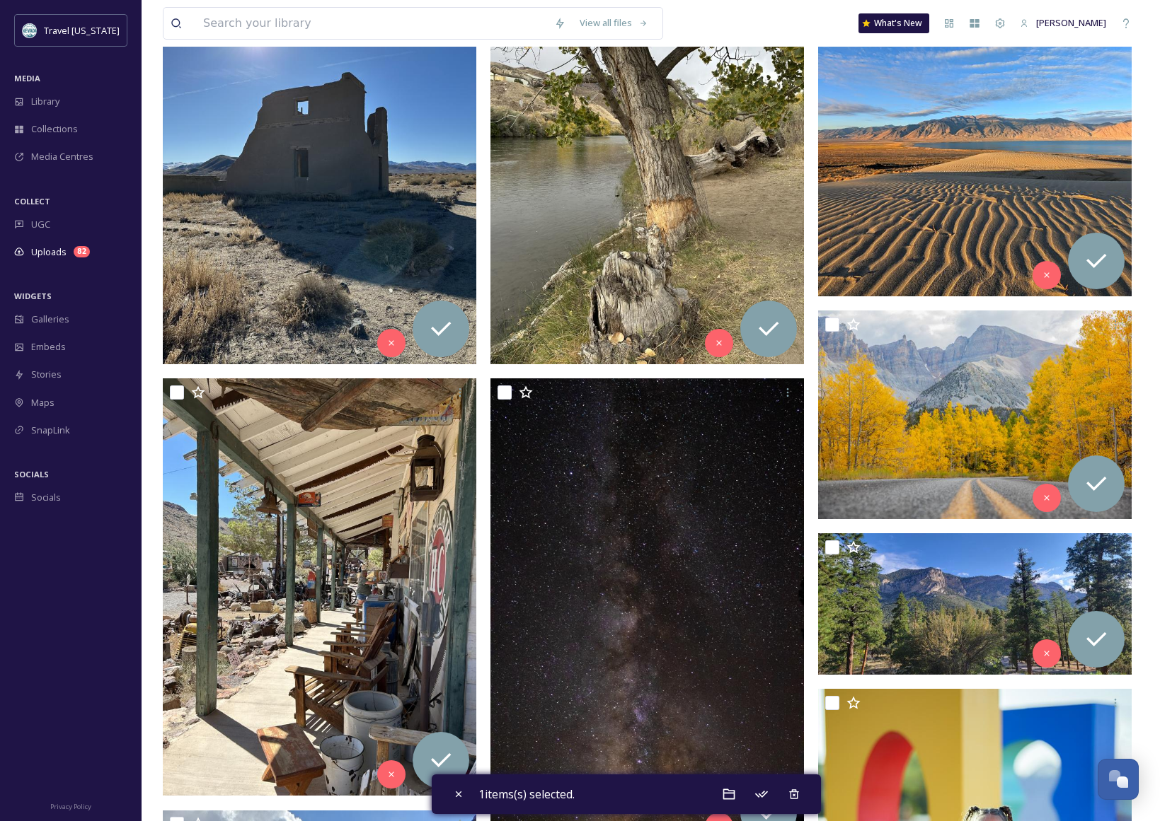
click at [990, 236] on img at bounding box center [974, 121] width 313 height 350
click at [989, 236] on img at bounding box center [974, 121] width 313 height 350
click at [952, 272] on img at bounding box center [974, 121] width 313 height 350
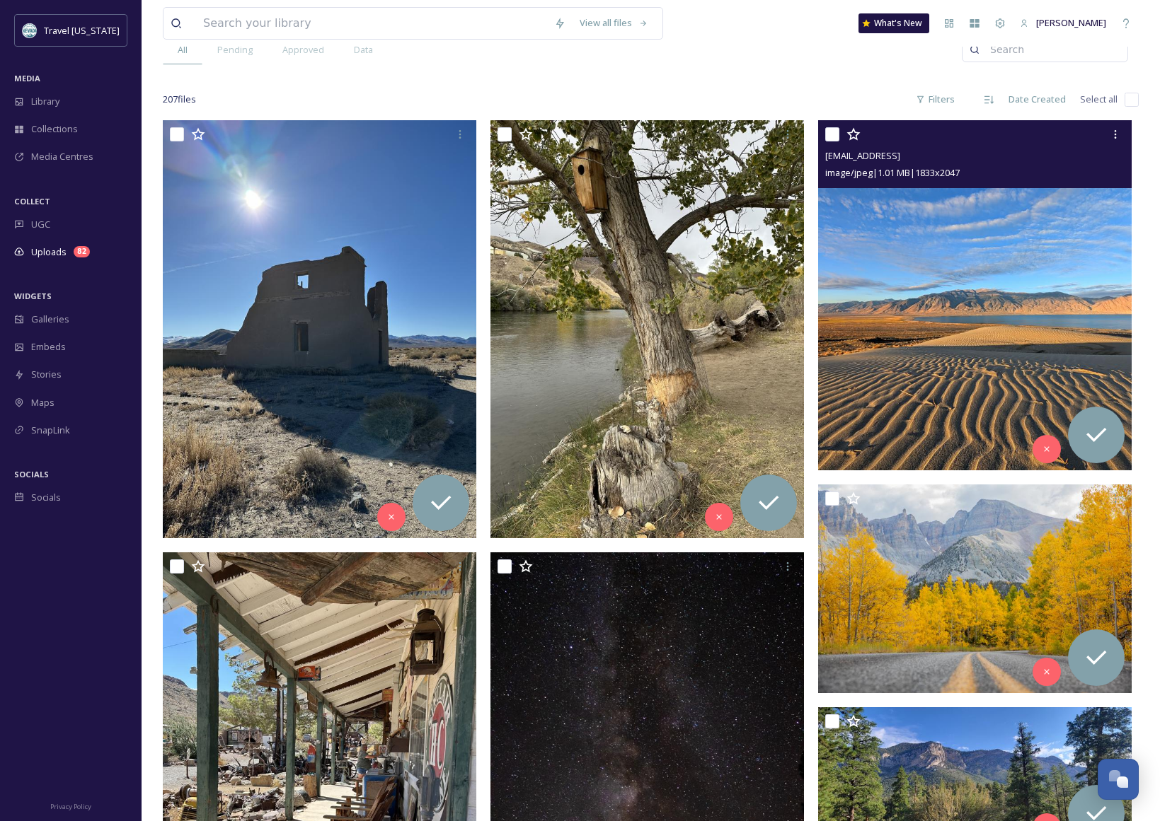
scroll to position [127, 0]
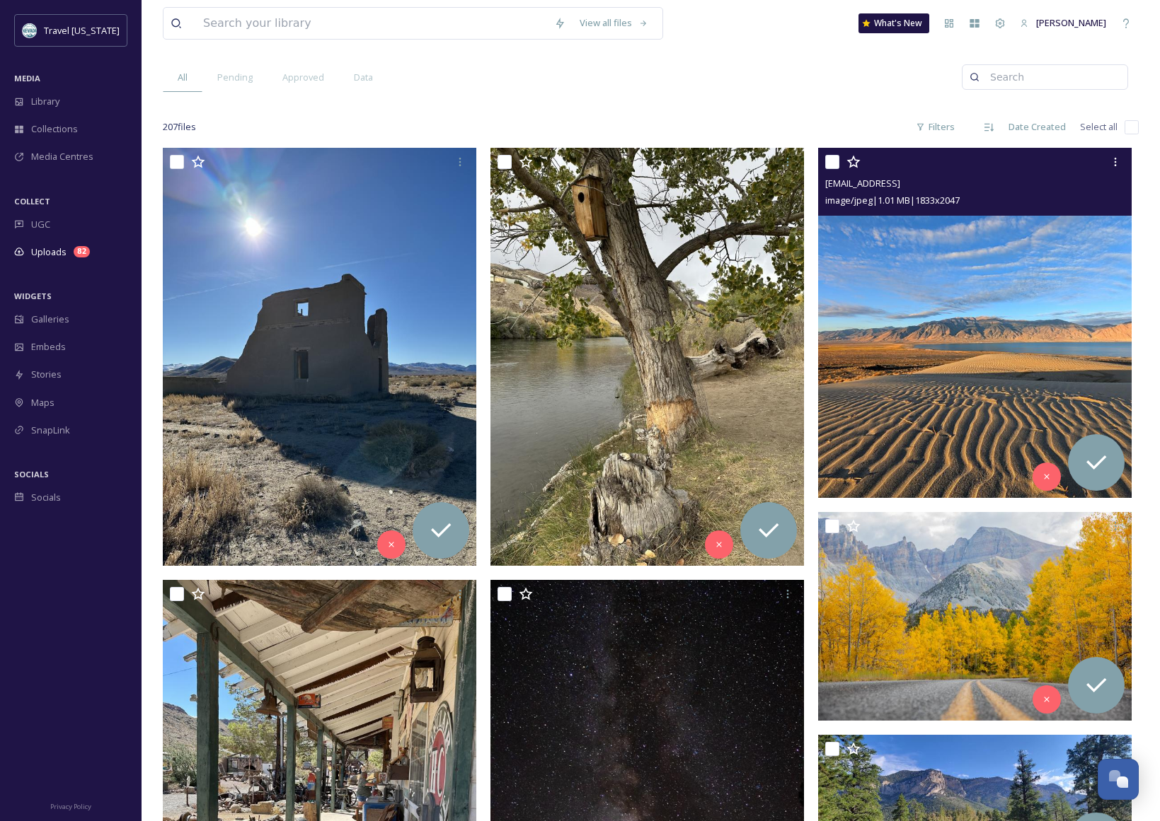
click at [974, 309] on img at bounding box center [974, 323] width 313 height 350
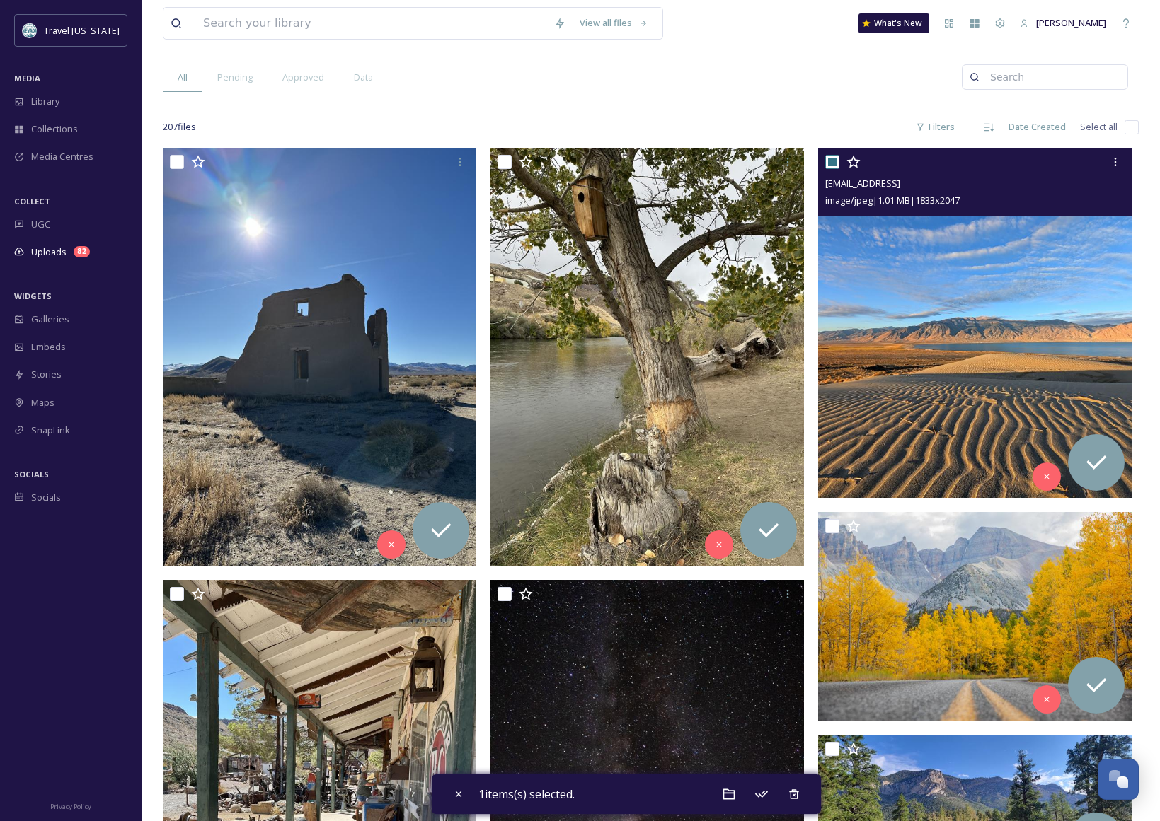
click at [1033, 342] on img at bounding box center [974, 323] width 313 height 350
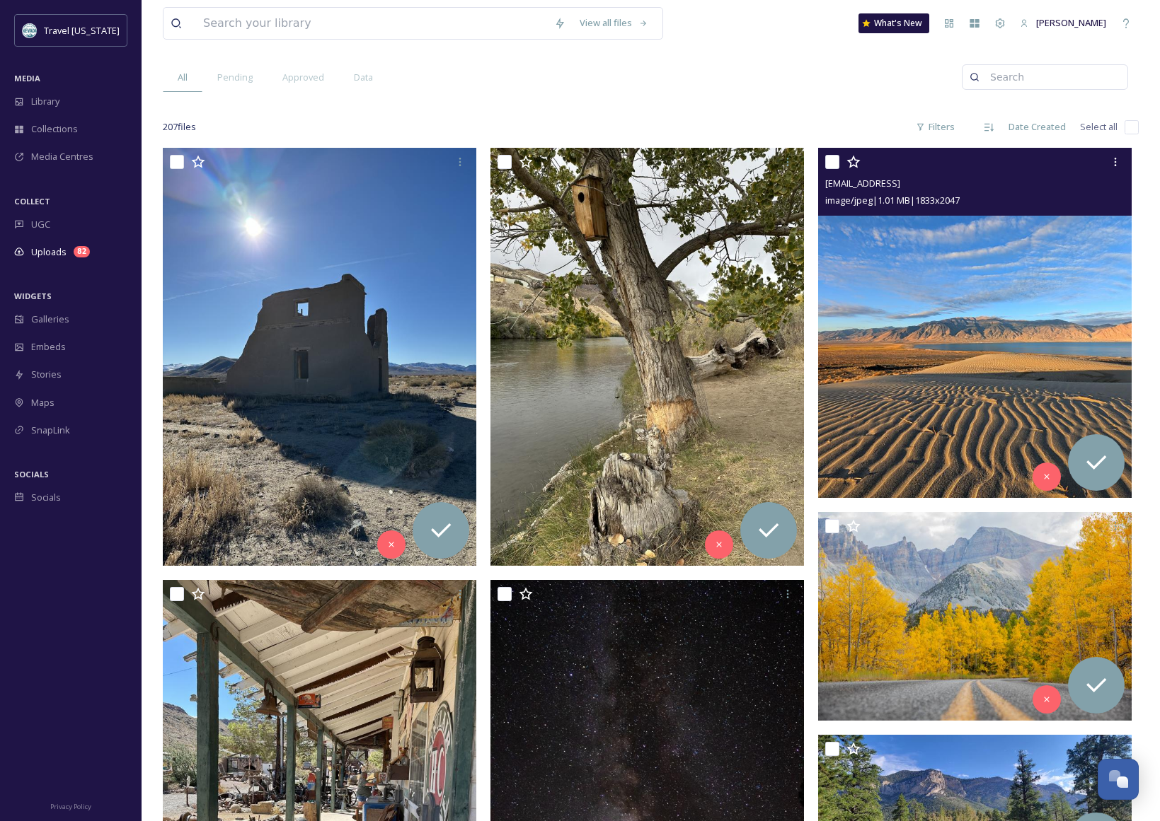
click at [900, 180] on span "[EMAIL_ADDRESS]" at bounding box center [862, 183] width 75 height 13
click at [1119, 160] on icon at bounding box center [1114, 161] width 11 height 11
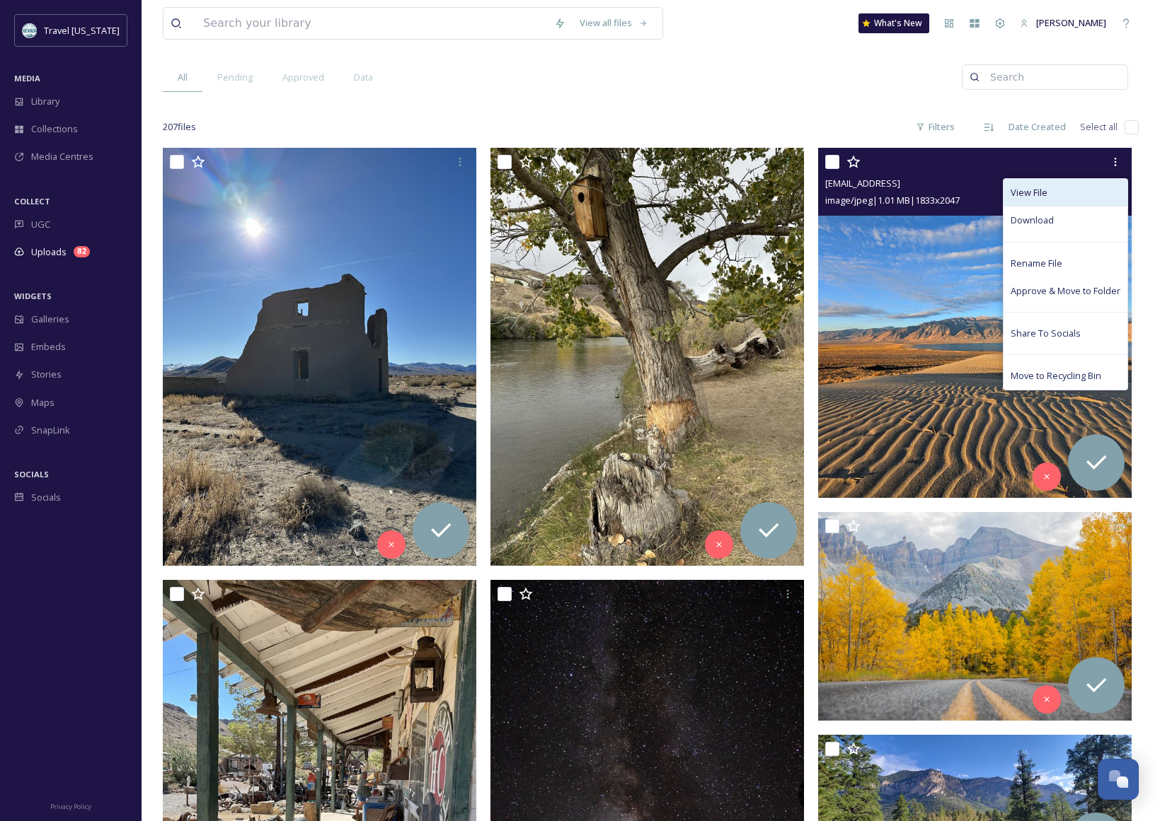
click at [1048, 195] on div "View File" at bounding box center [1065, 193] width 124 height 28
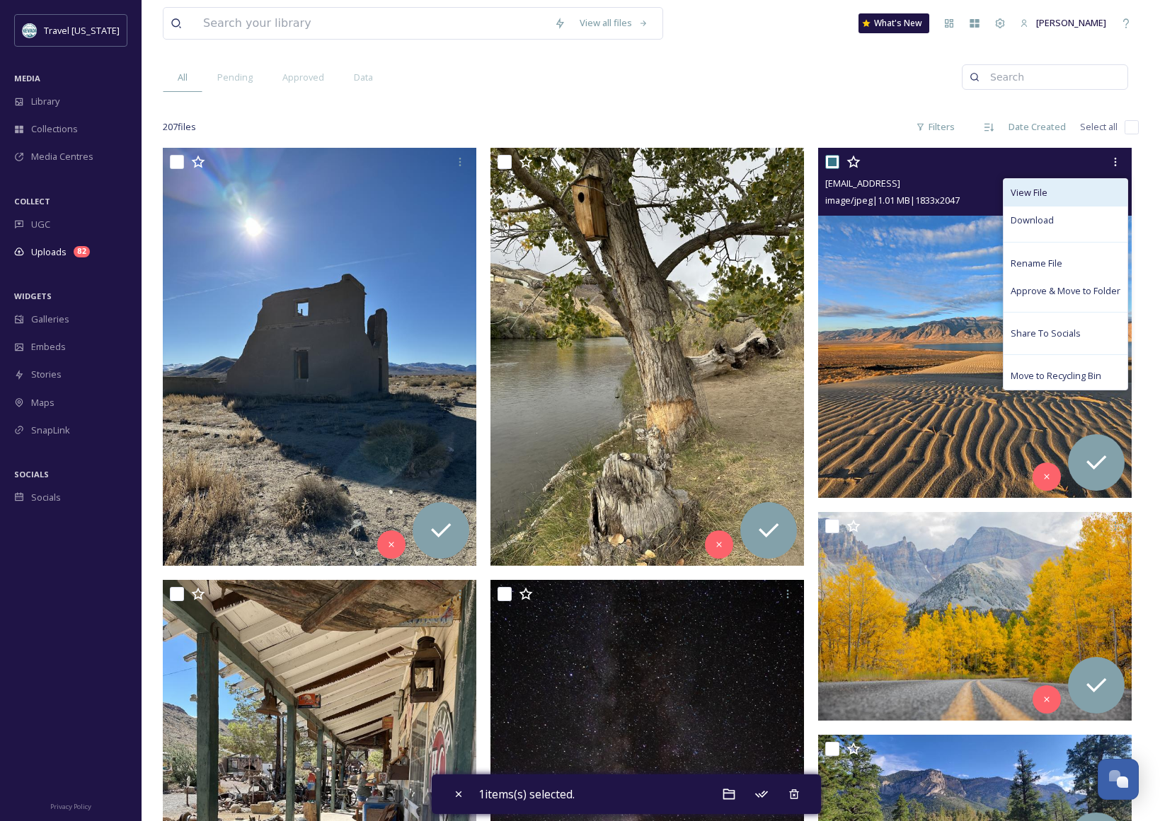
click at [1022, 192] on span "View File" at bounding box center [1028, 192] width 37 height 13
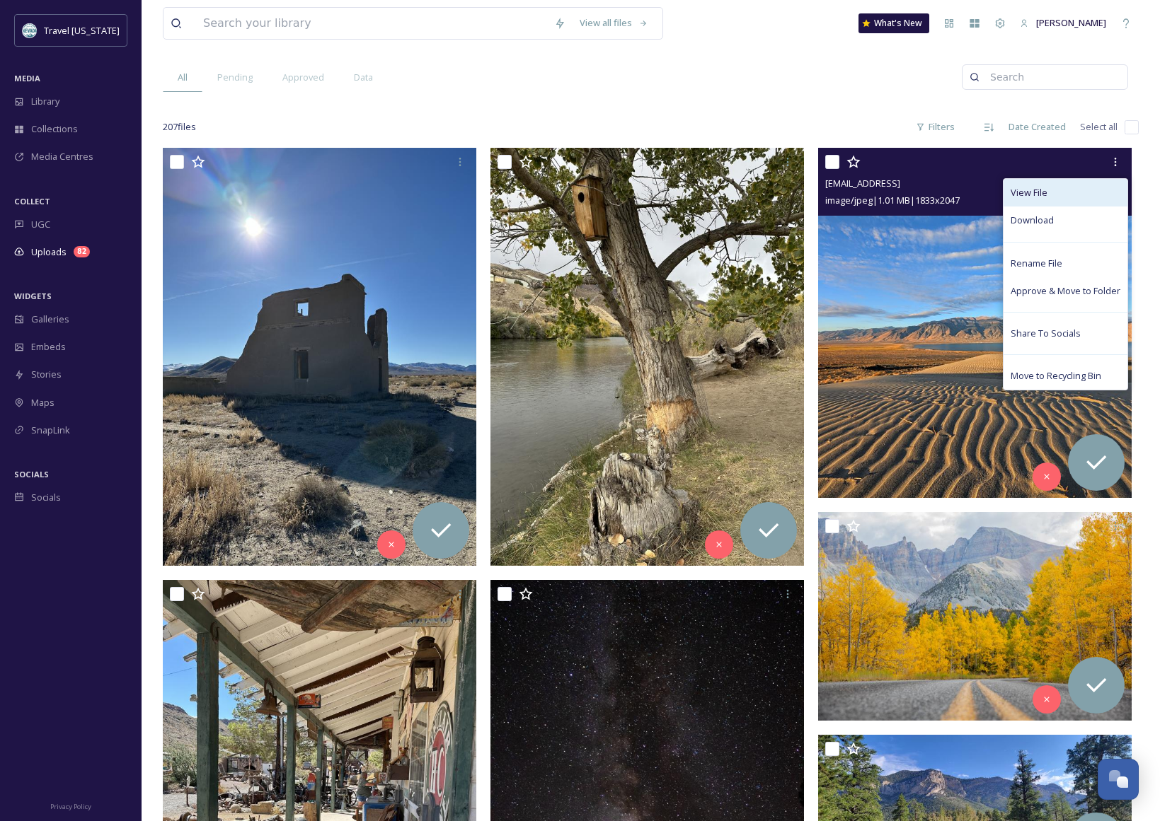
click at [1022, 192] on span "View File" at bounding box center [1028, 192] width 37 height 13
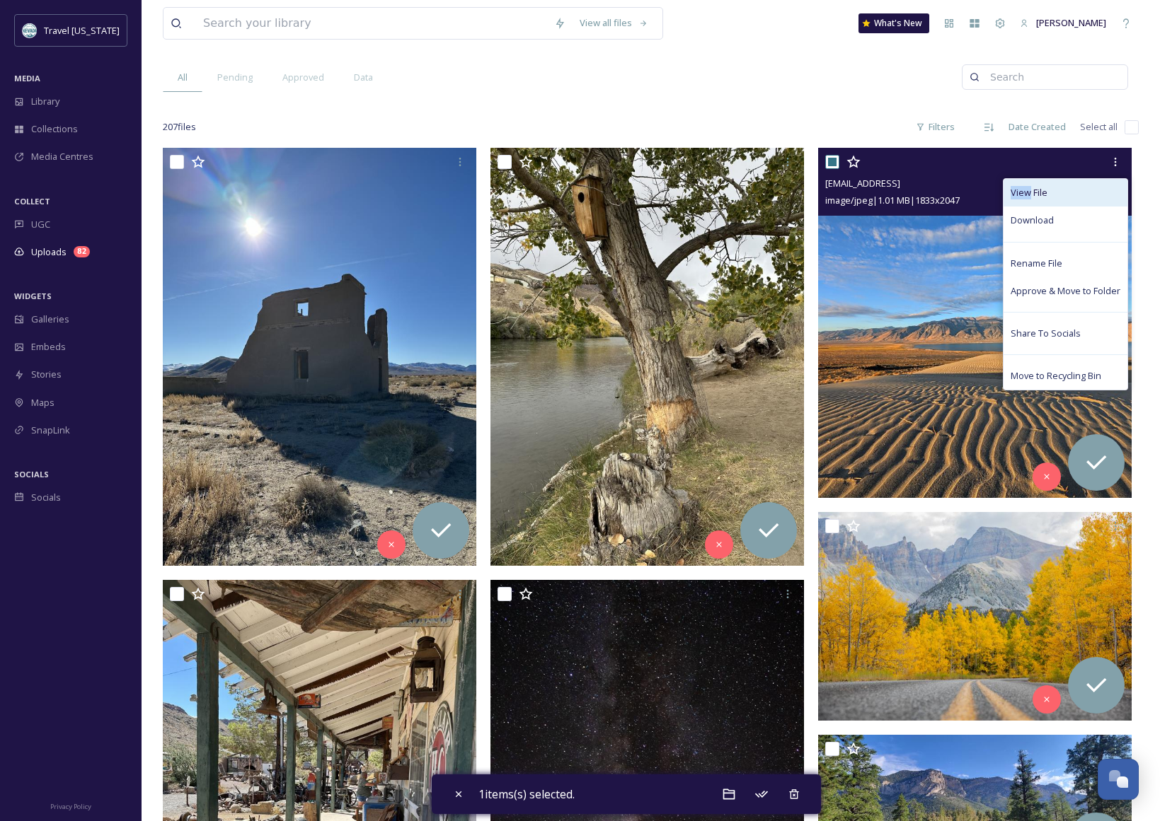
click at [1022, 192] on span "View File" at bounding box center [1028, 192] width 37 height 13
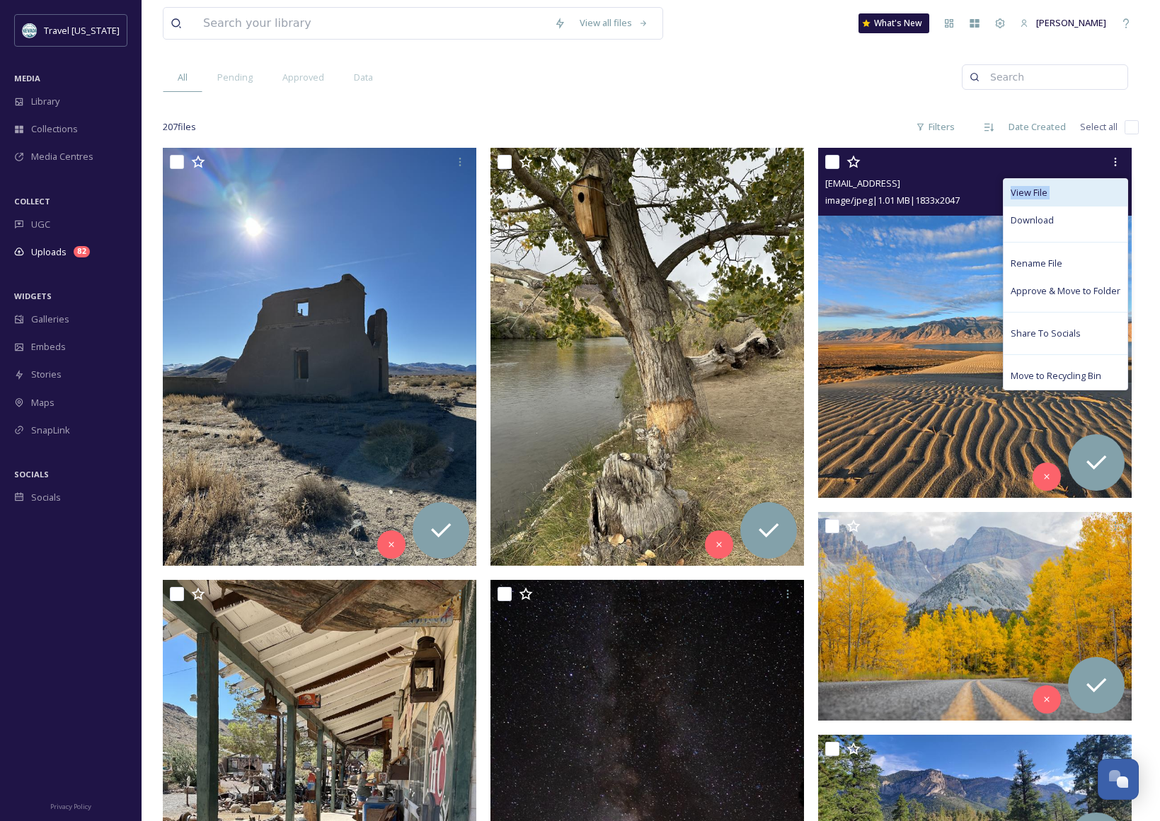
click at [1022, 192] on span "View File" at bounding box center [1028, 192] width 37 height 13
click at [860, 292] on img at bounding box center [974, 323] width 313 height 350
checkbox input "true"
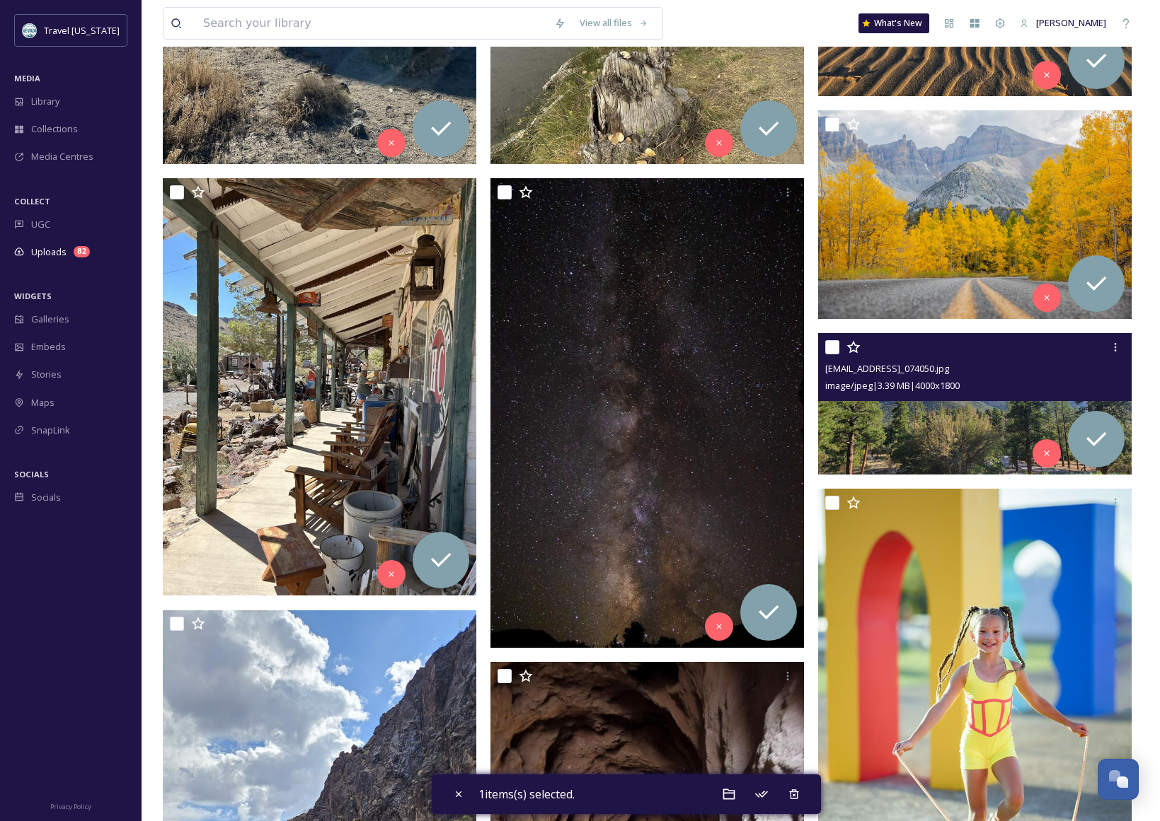
scroll to position [686, 0]
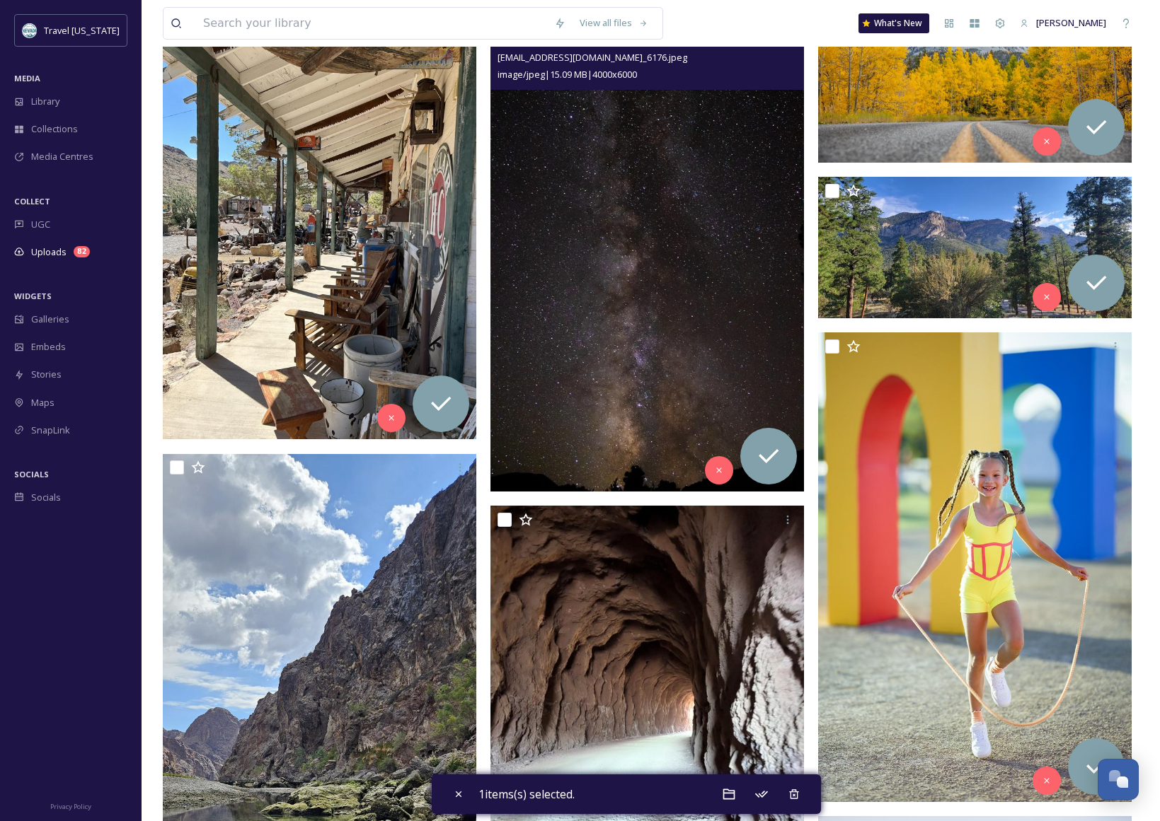
click at [585, 280] on img at bounding box center [646, 257] width 313 height 470
checkbox input "true"
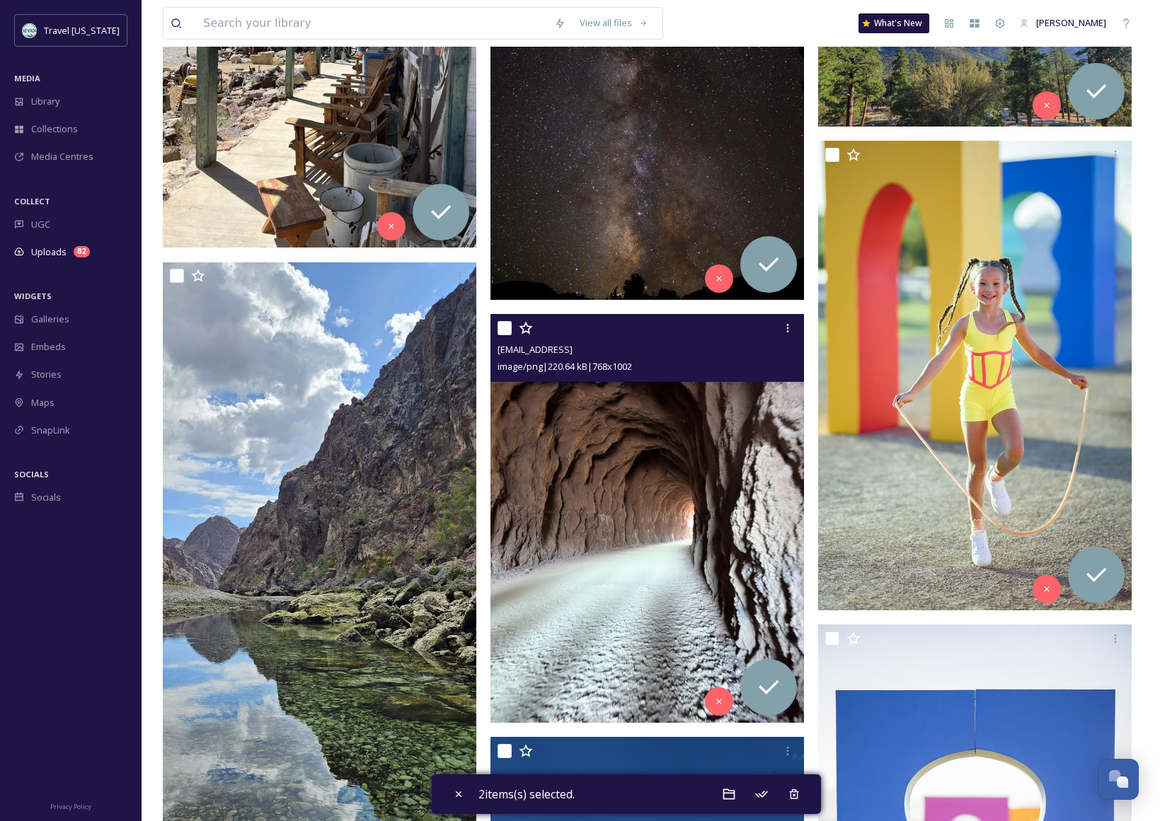
scroll to position [881, 0]
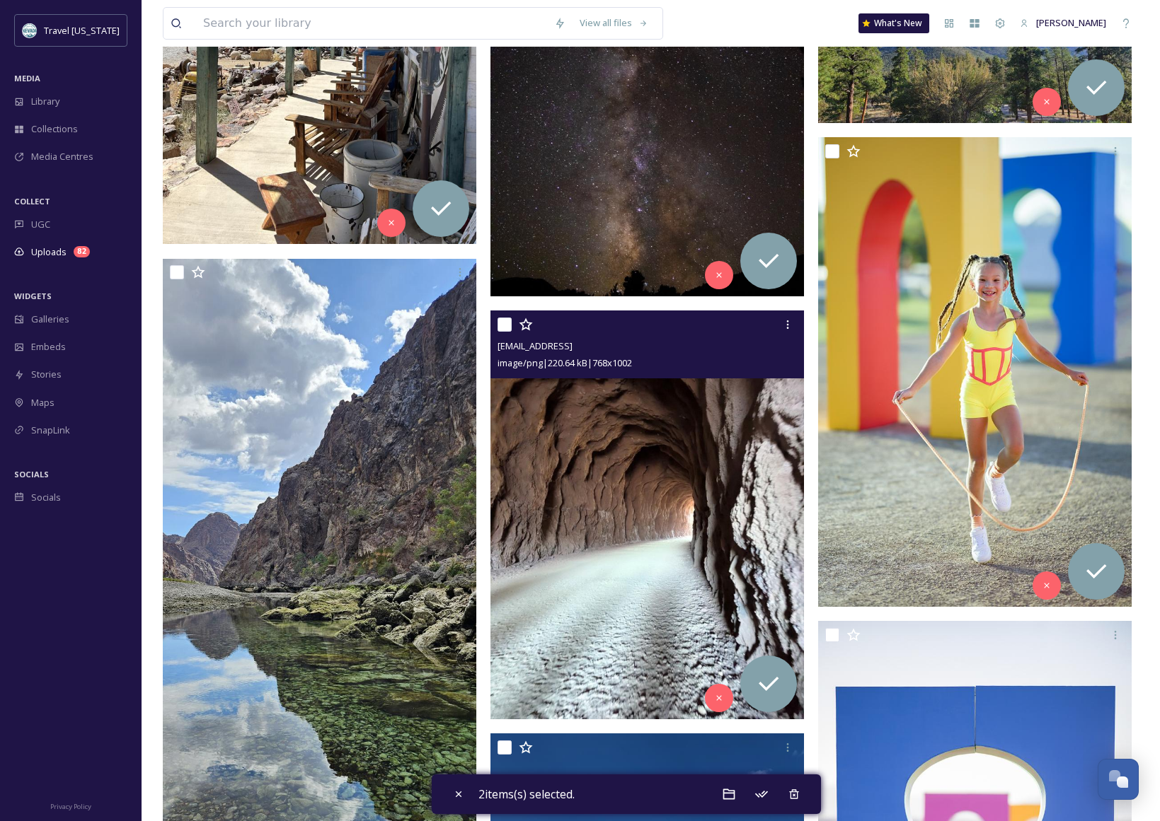
click at [611, 433] on img at bounding box center [646, 515] width 313 height 409
checkbox input "true"
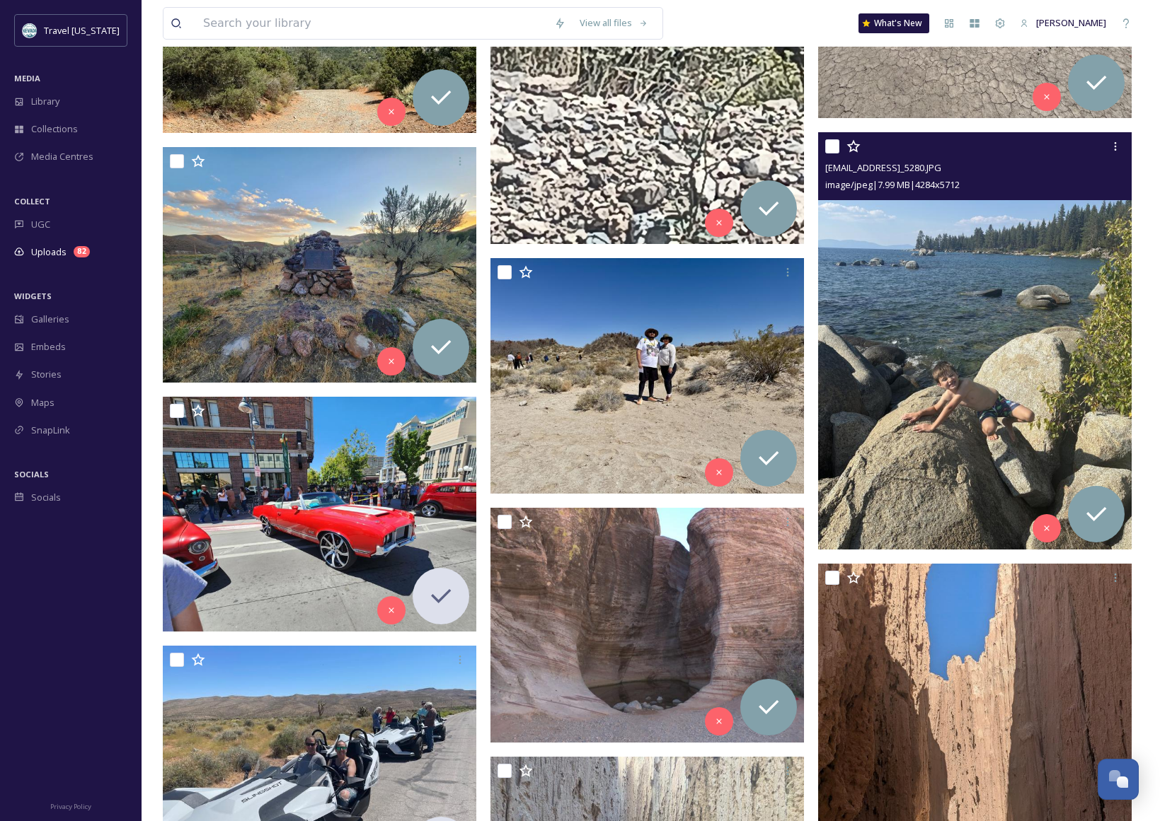
scroll to position [8960, 0]
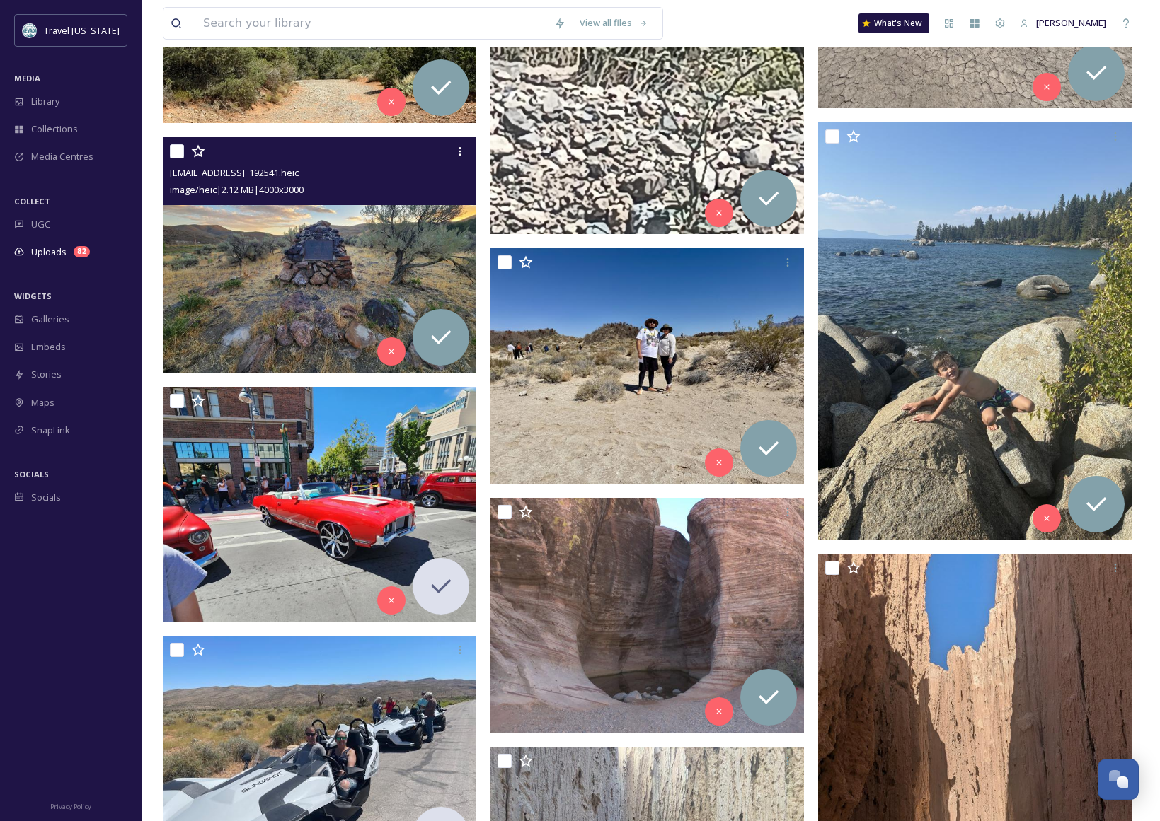
click at [229, 274] on img at bounding box center [319, 254] width 313 height 235
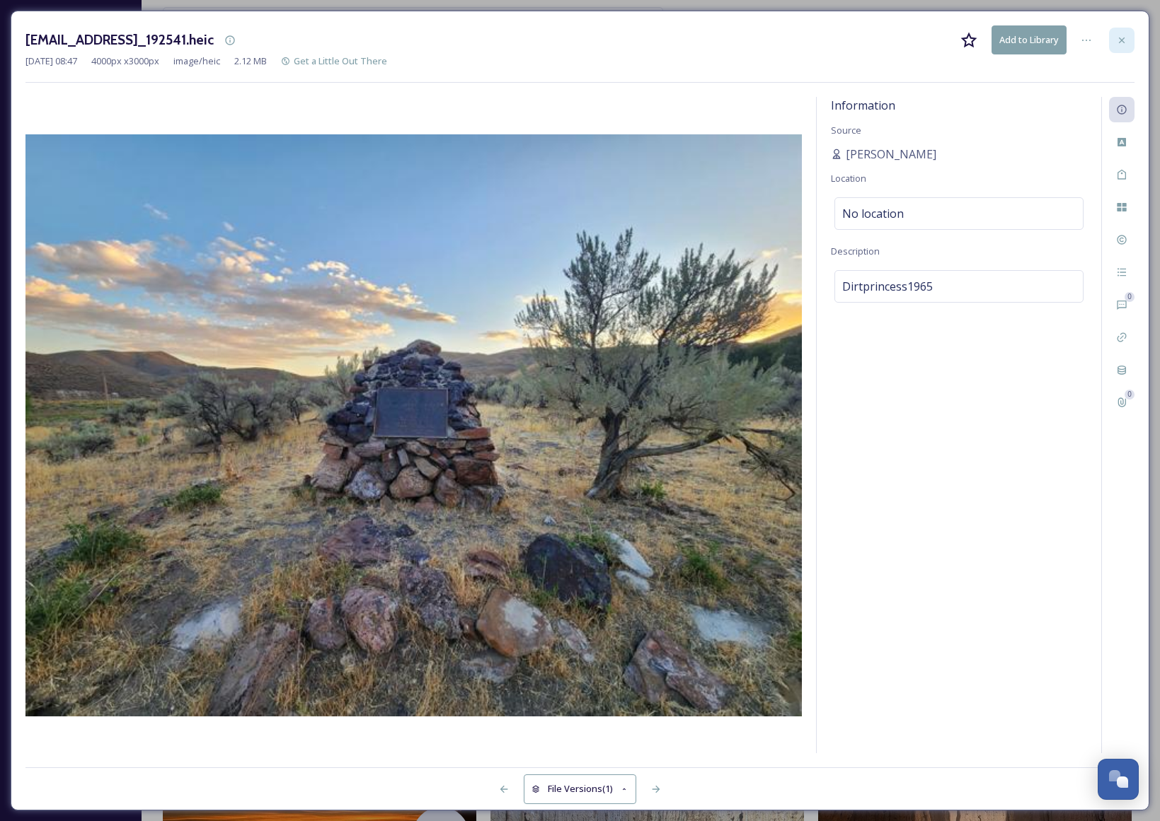
click at [1125, 44] on icon at bounding box center [1121, 40] width 11 height 11
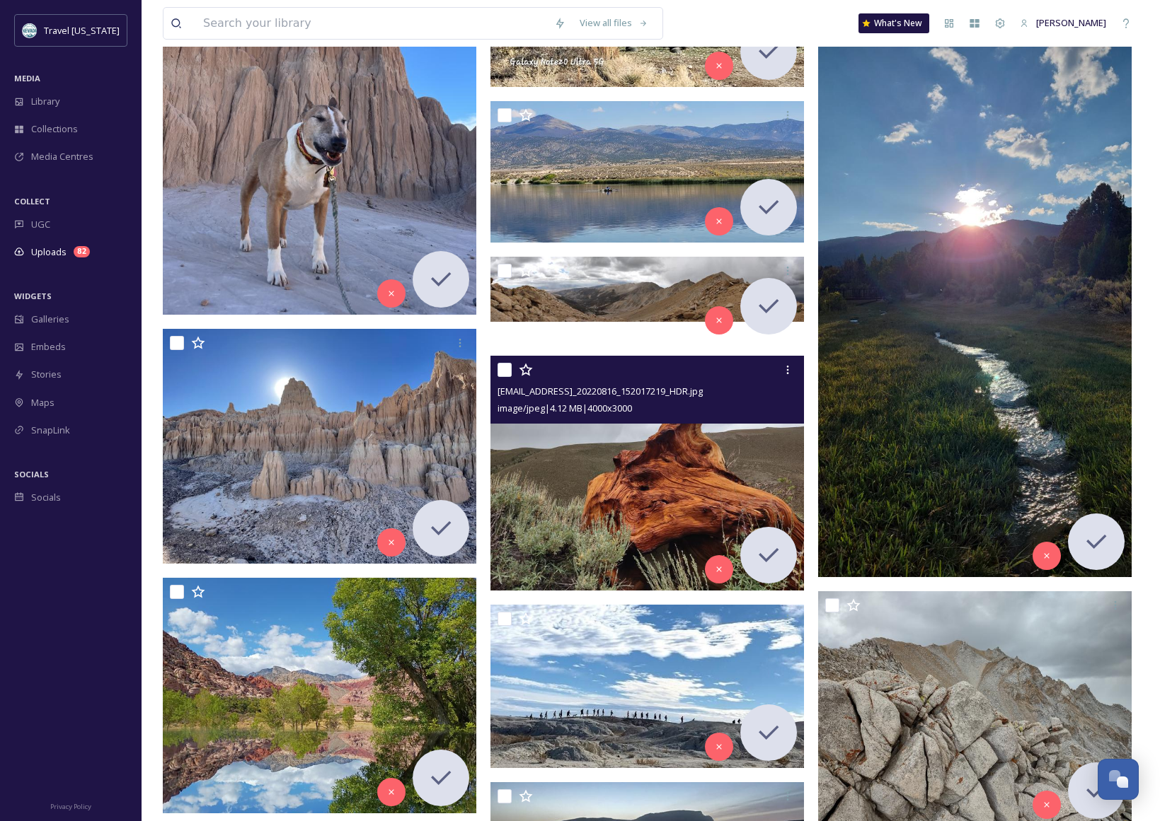
scroll to position [10587, 0]
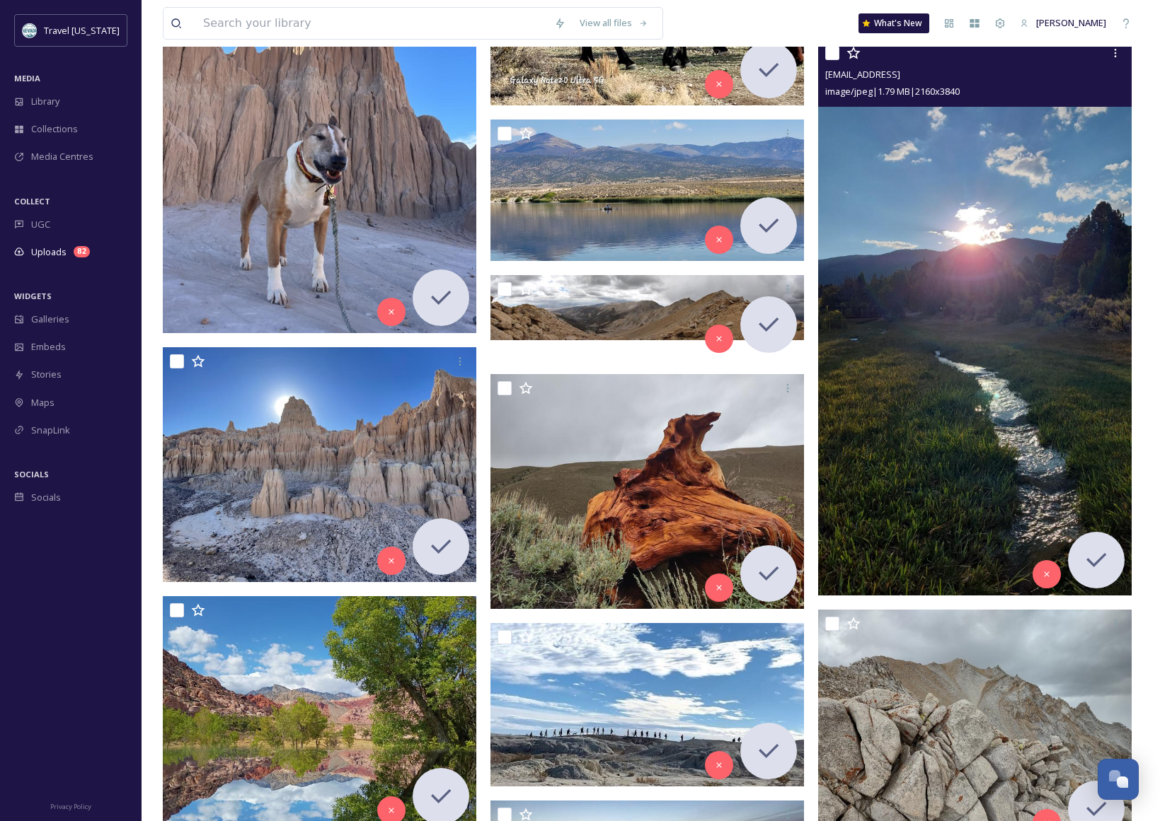
click at [954, 412] on img at bounding box center [974, 317] width 313 height 557
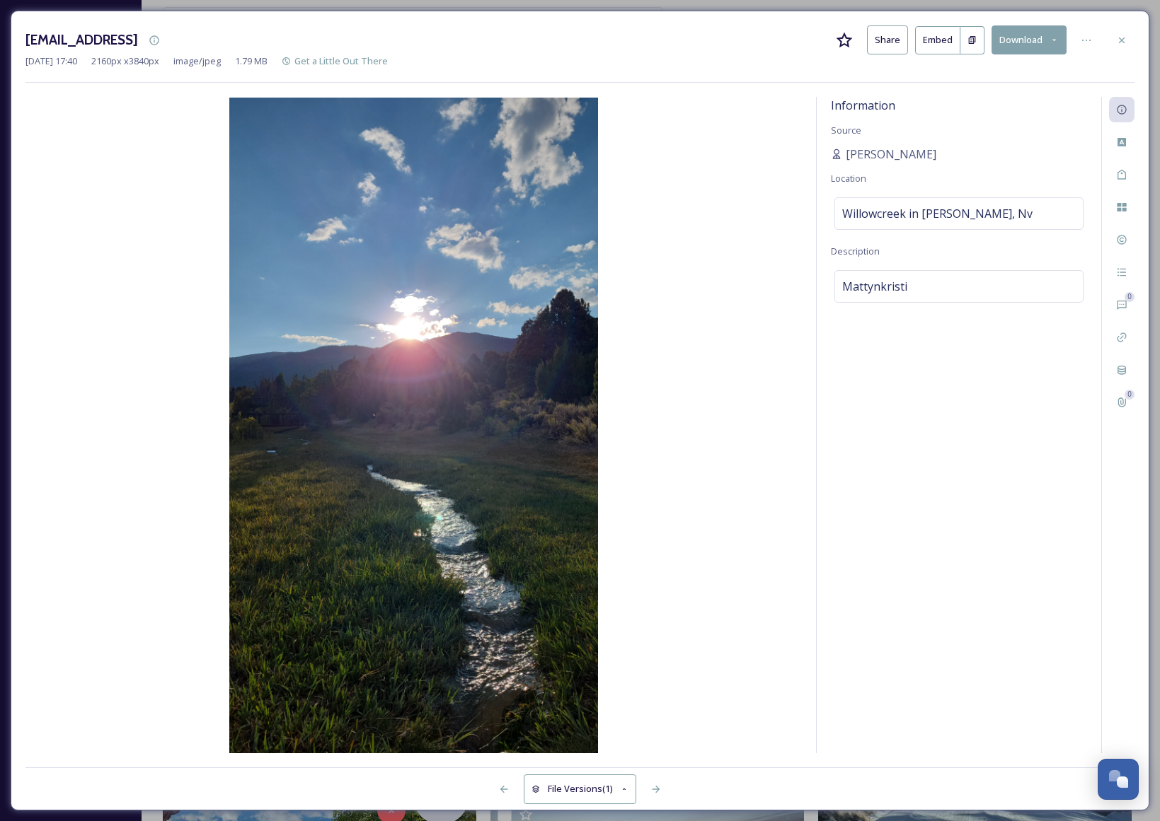
click at [1124, 36] on icon at bounding box center [1121, 40] width 11 height 11
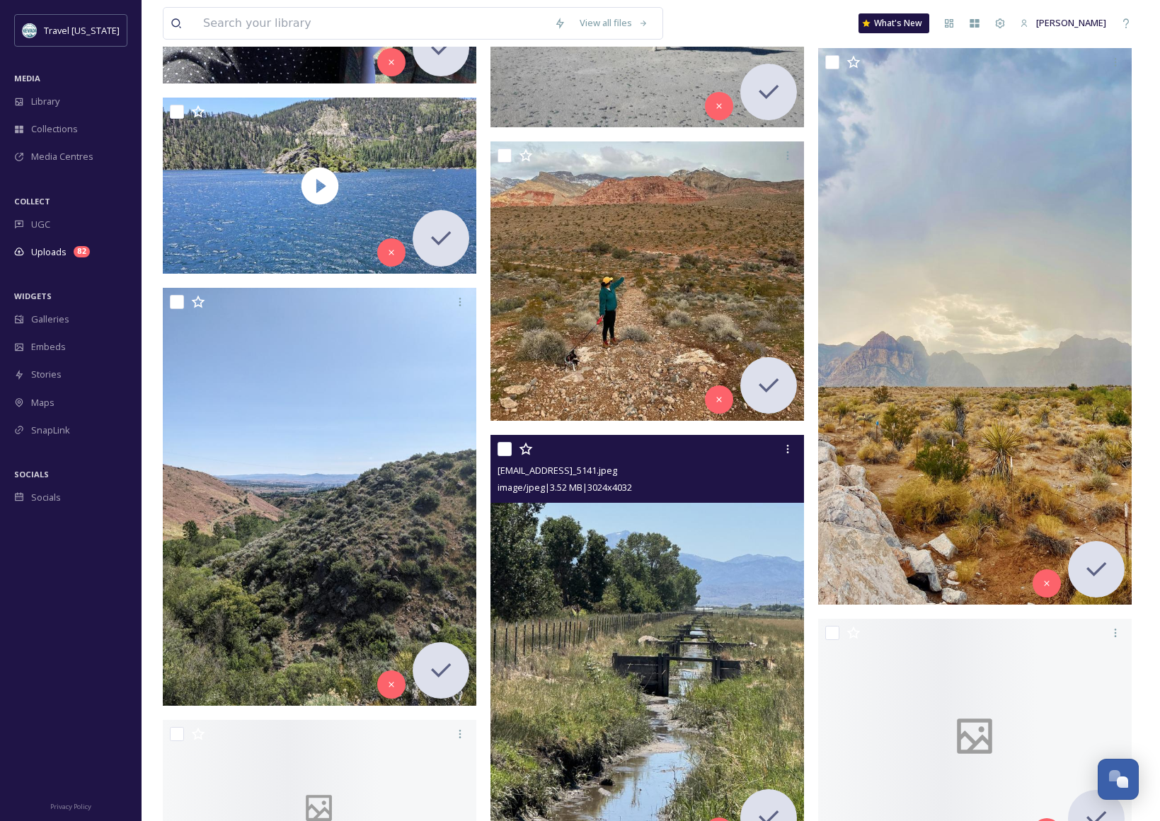
scroll to position [20931, 0]
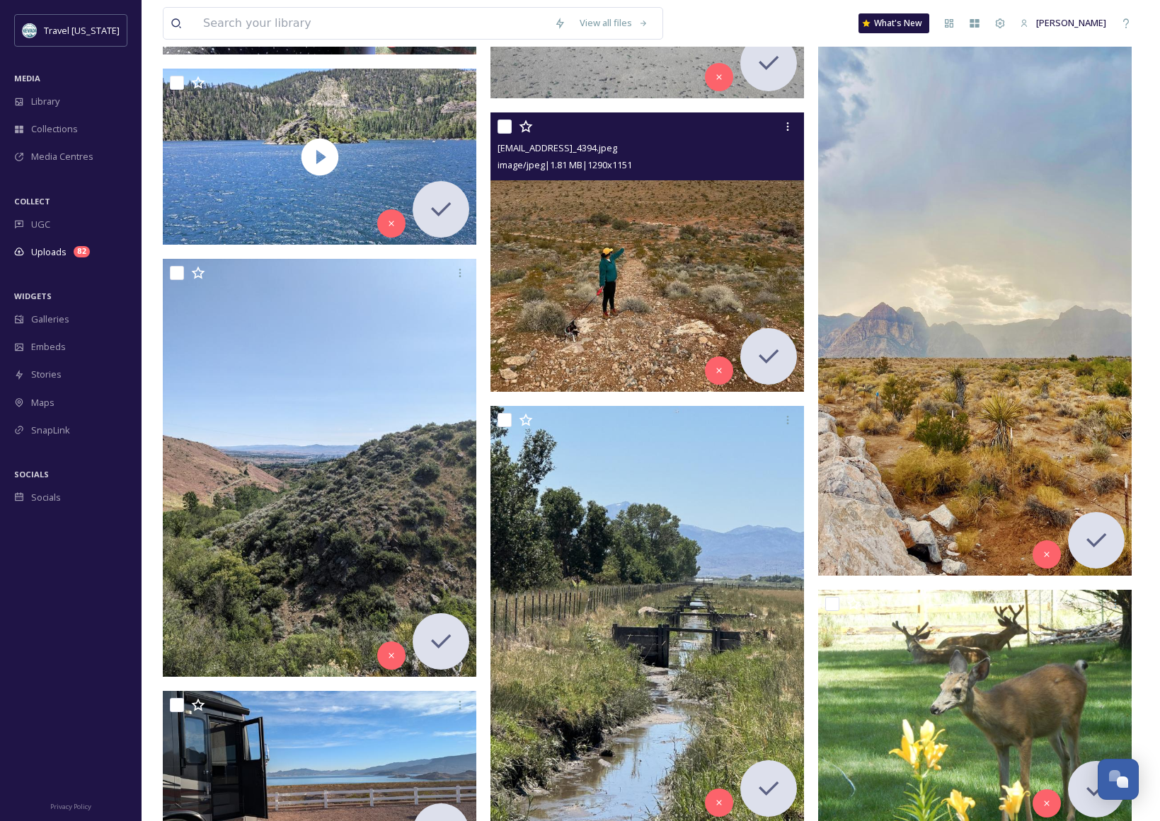
click at [619, 279] on img at bounding box center [646, 252] width 313 height 280
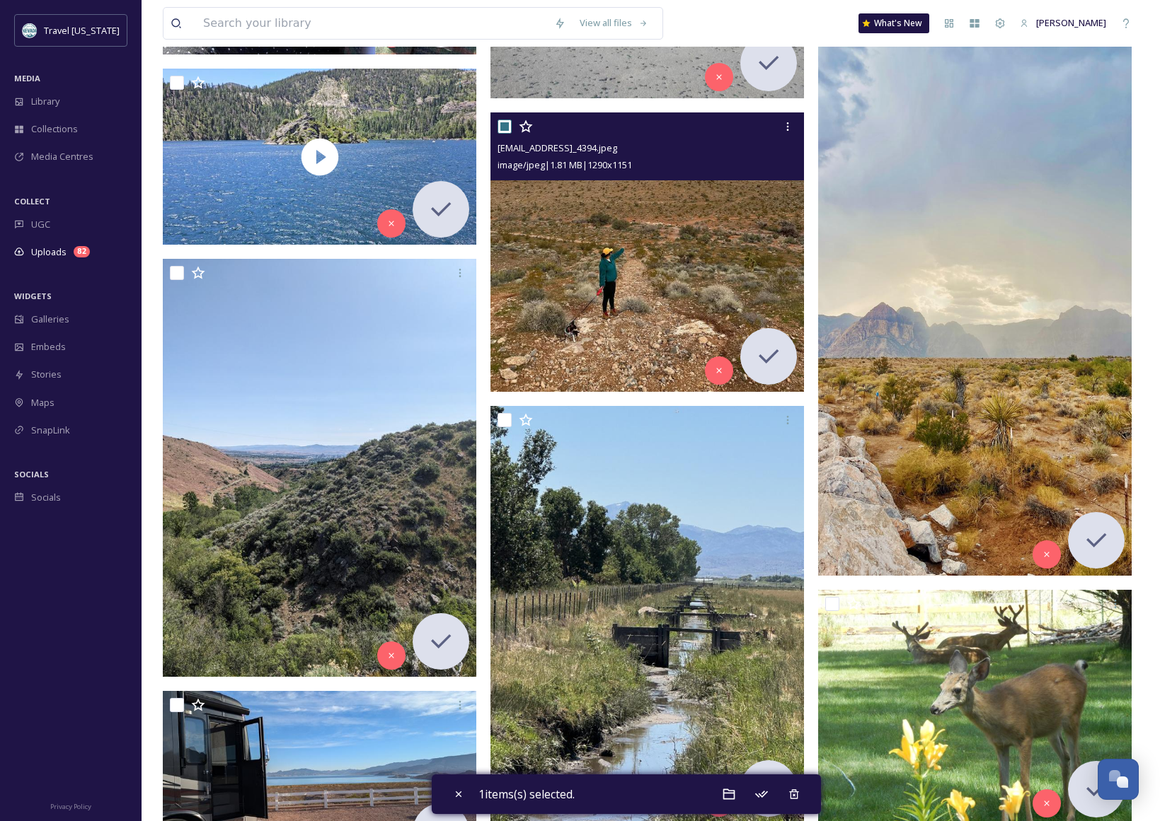
drag, startPoint x: 645, startPoint y: 285, endPoint x: 712, endPoint y: 284, distance: 67.2
click at [645, 285] on img at bounding box center [646, 252] width 313 height 280
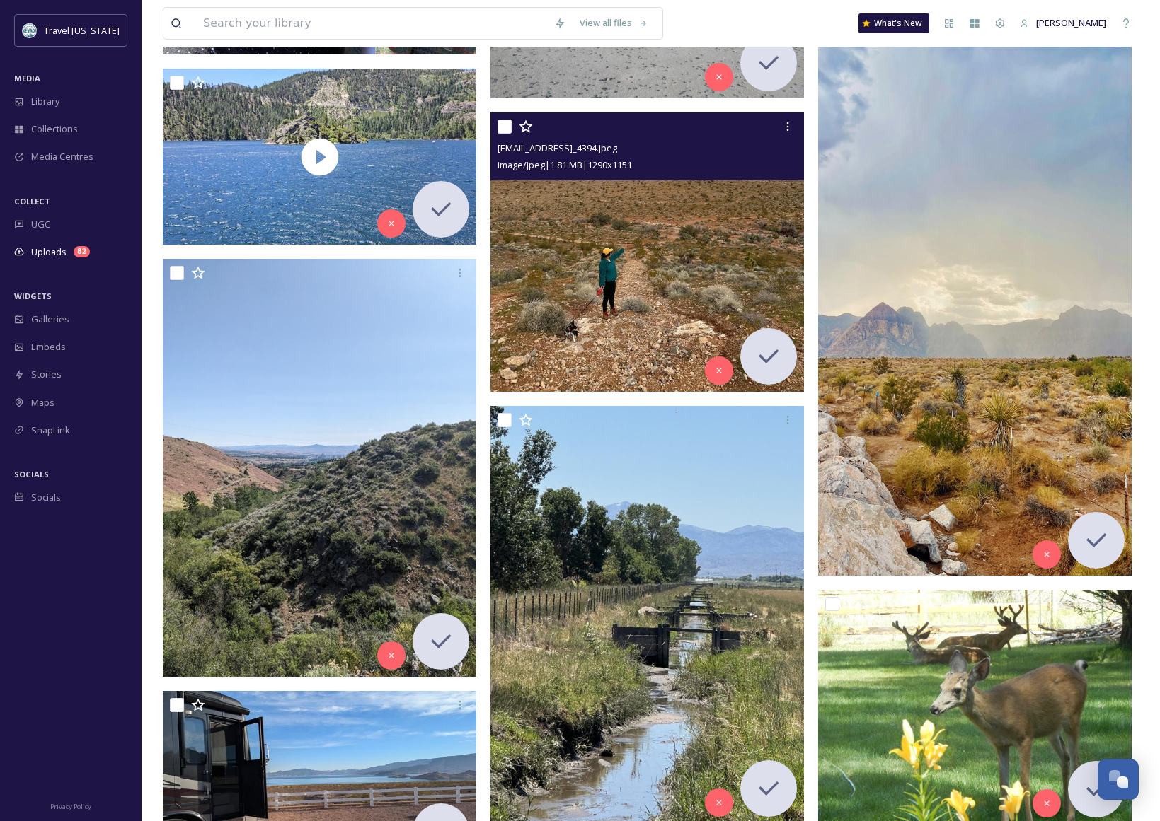
click at [653, 265] on img at bounding box center [646, 252] width 313 height 280
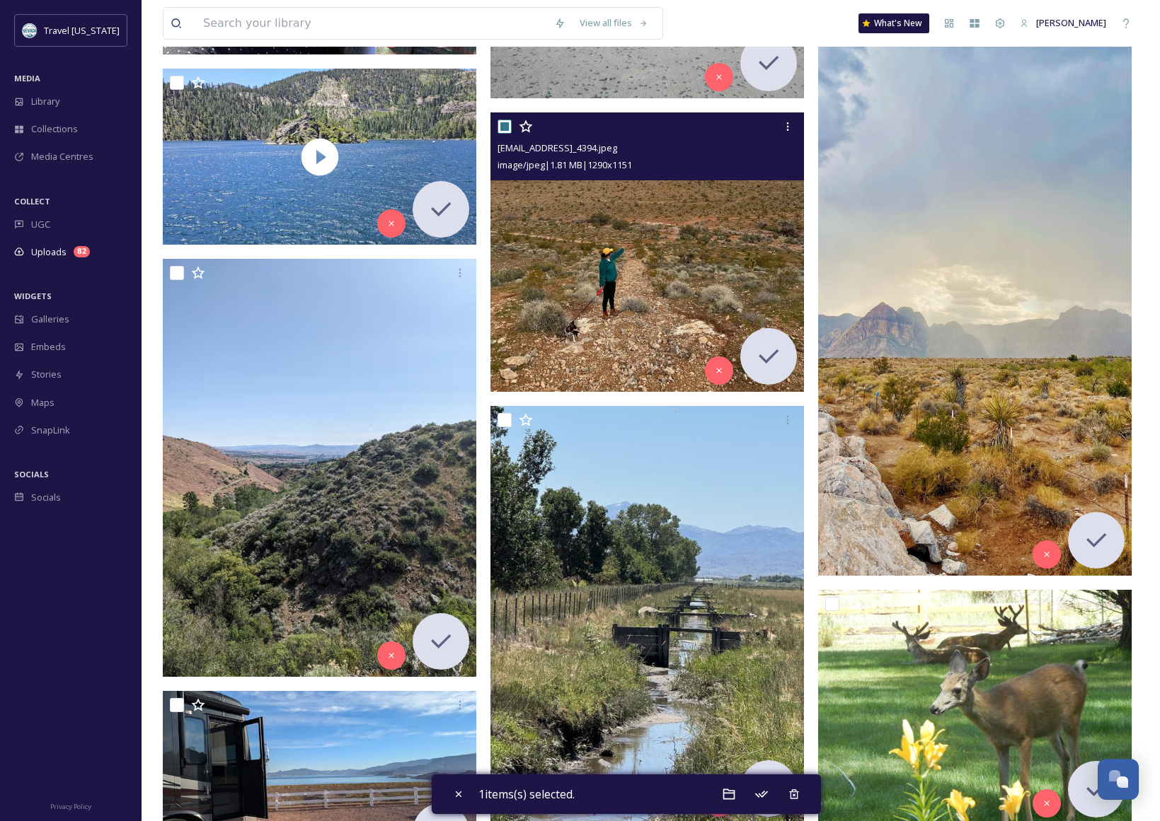
drag, startPoint x: 653, startPoint y: 265, endPoint x: 681, endPoint y: 261, distance: 28.6
click at [653, 265] on img at bounding box center [646, 252] width 313 height 280
checkbox input "false"
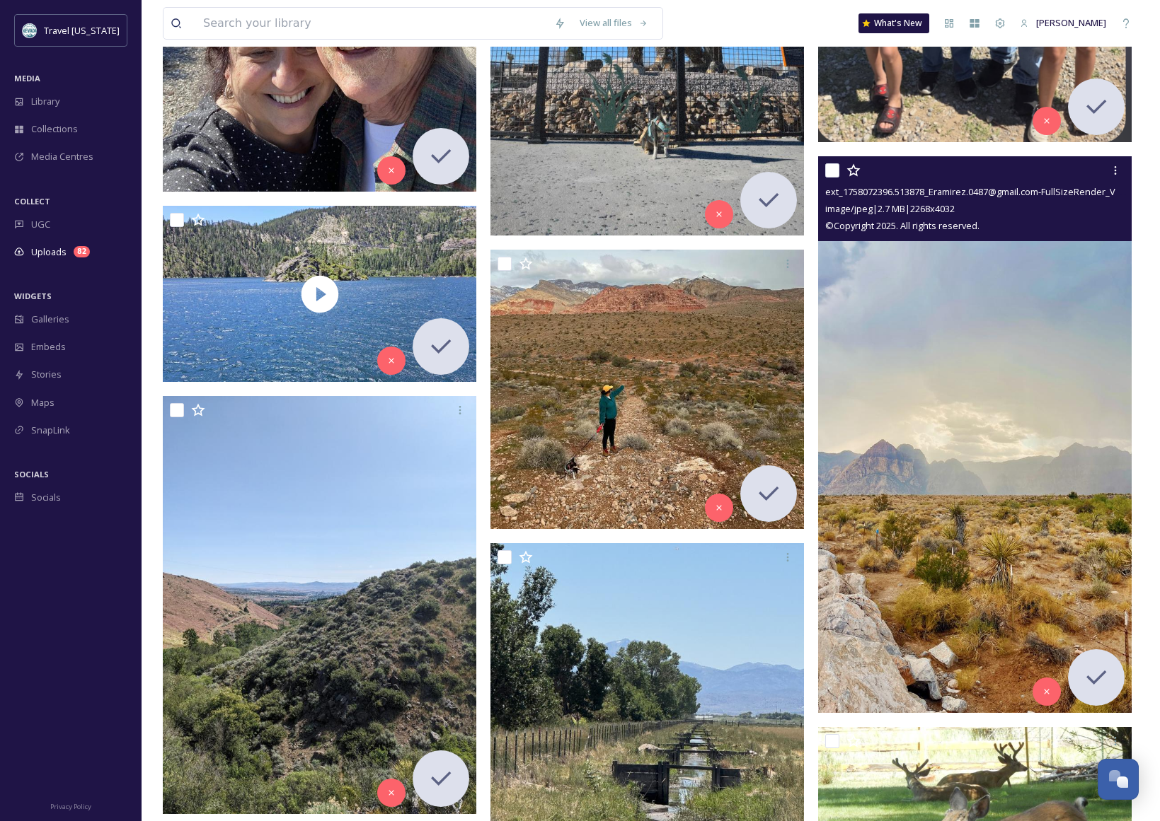
scroll to position [20799, 0]
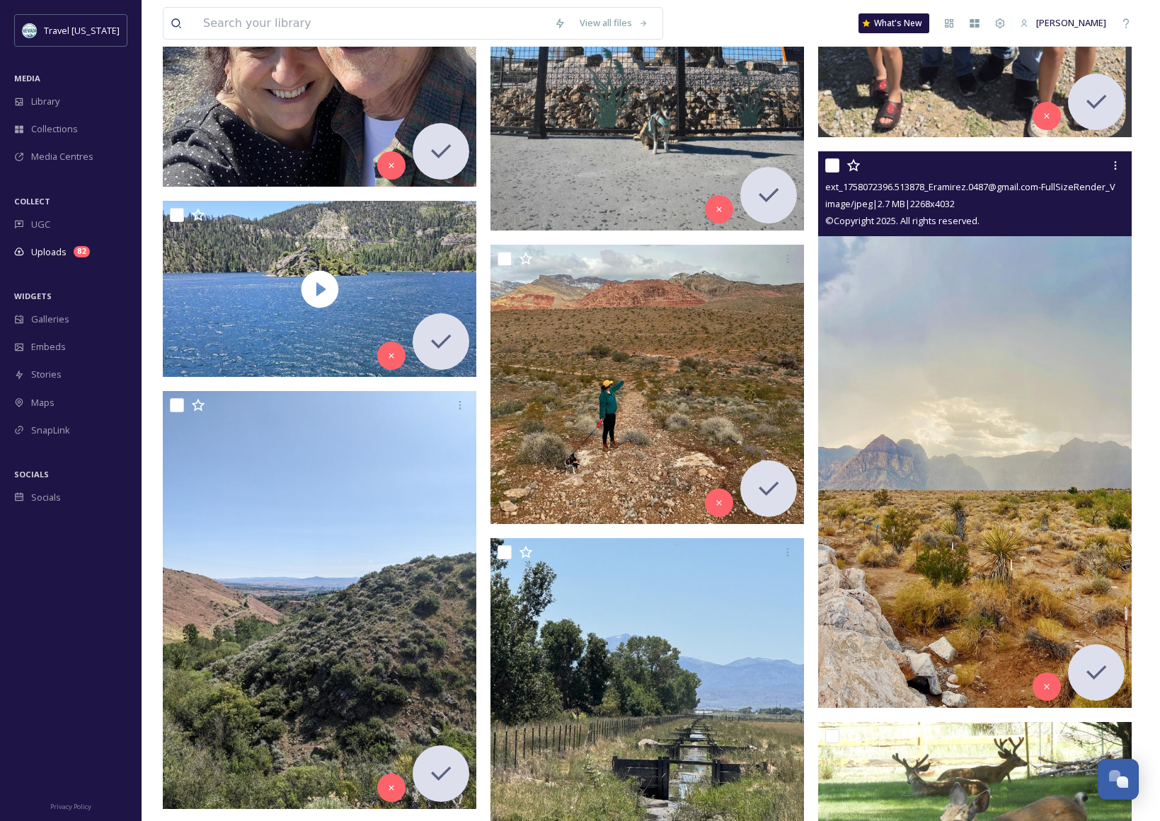
click at [920, 517] on img at bounding box center [974, 429] width 313 height 557
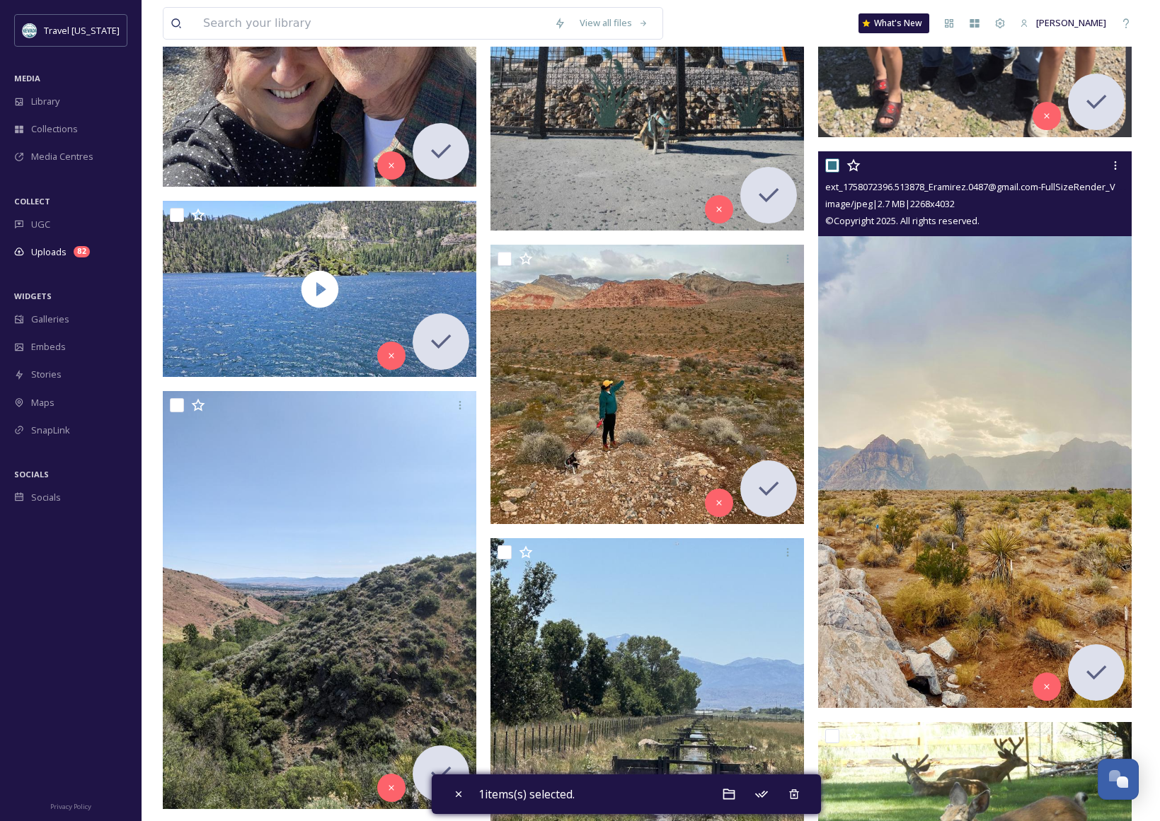
click at [920, 517] on img at bounding box center [974, 429] width 313 height 557
checkbox input "false"
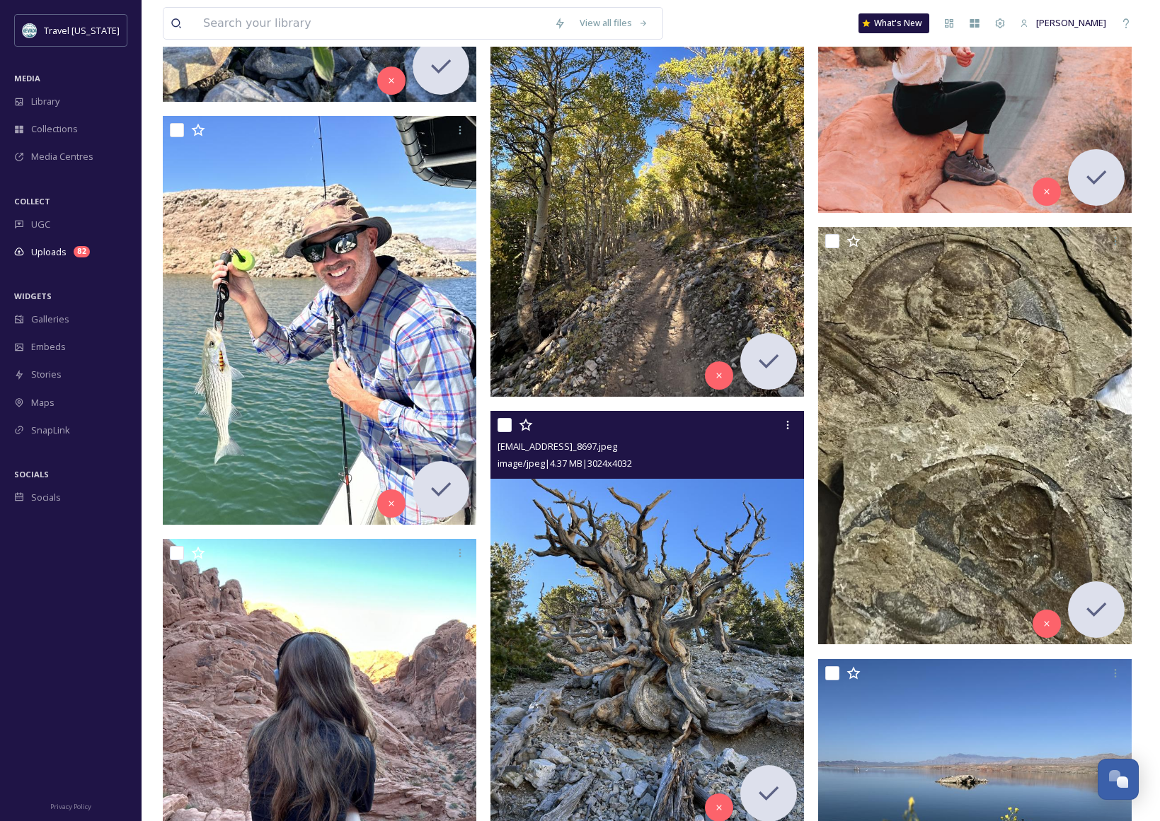
scroll to position [14463, 0]
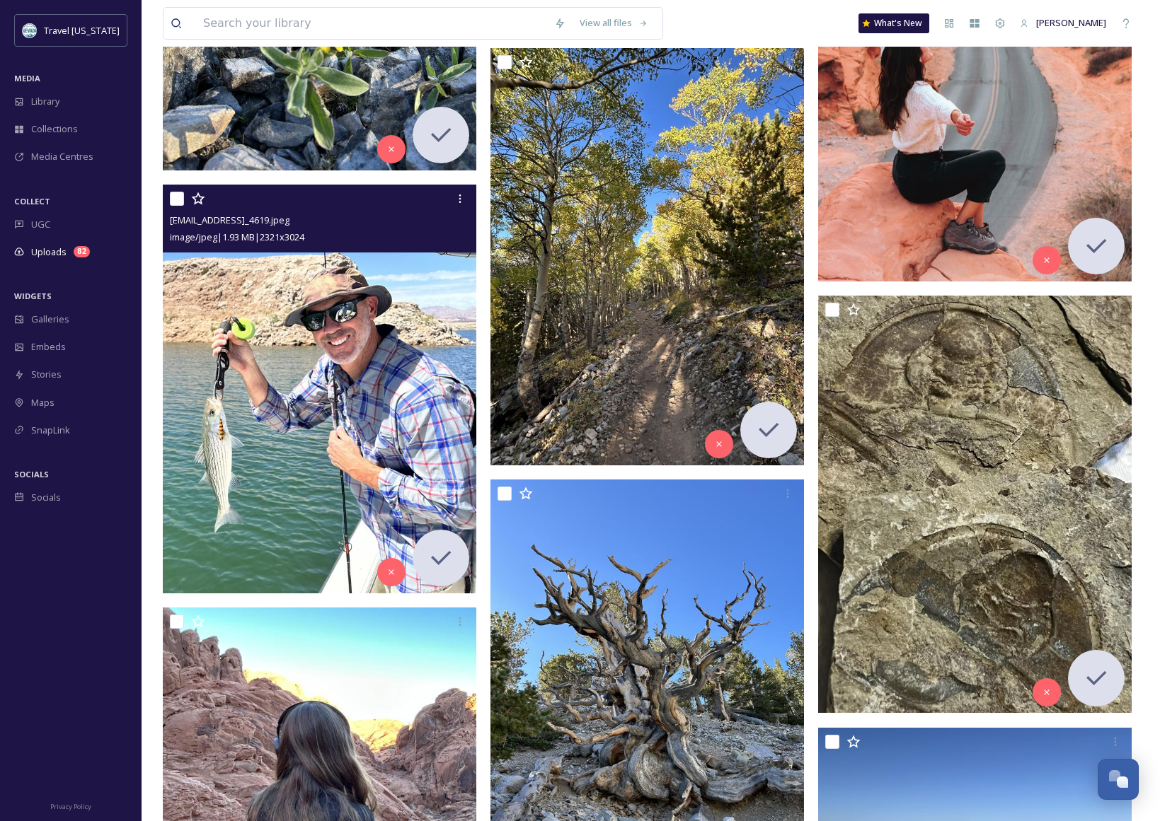
click at [304, 419] on img at bounding box center [319, 389] width 313 height 408
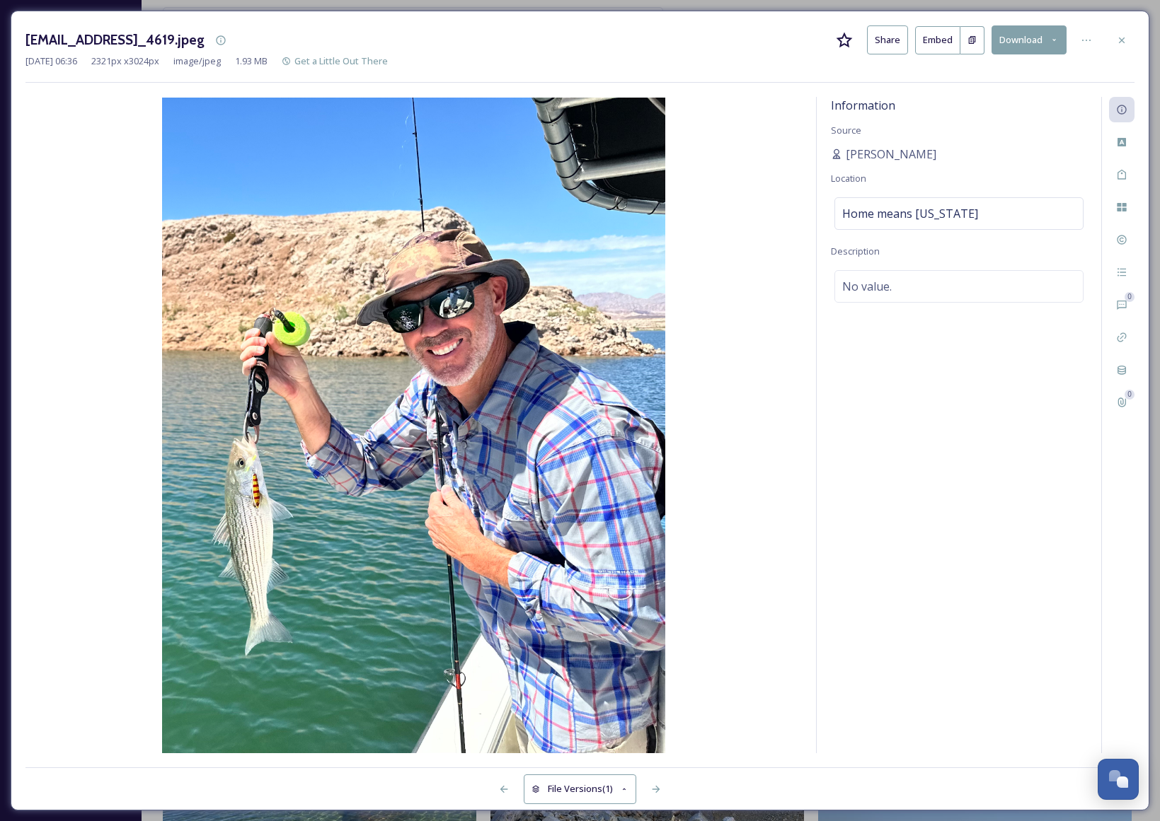
click at [1121, 41] on icon at bounding box center [1121, 40] width 11 height 11
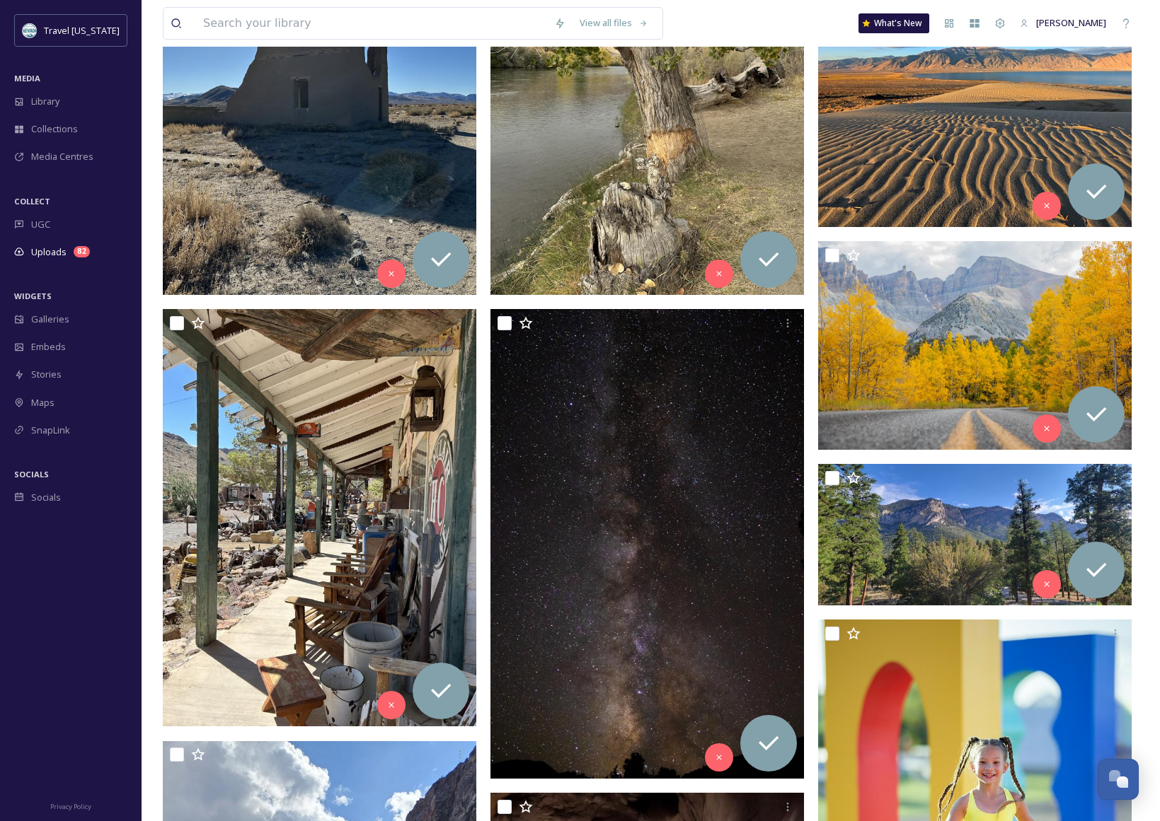
scroll to position [311, 0]
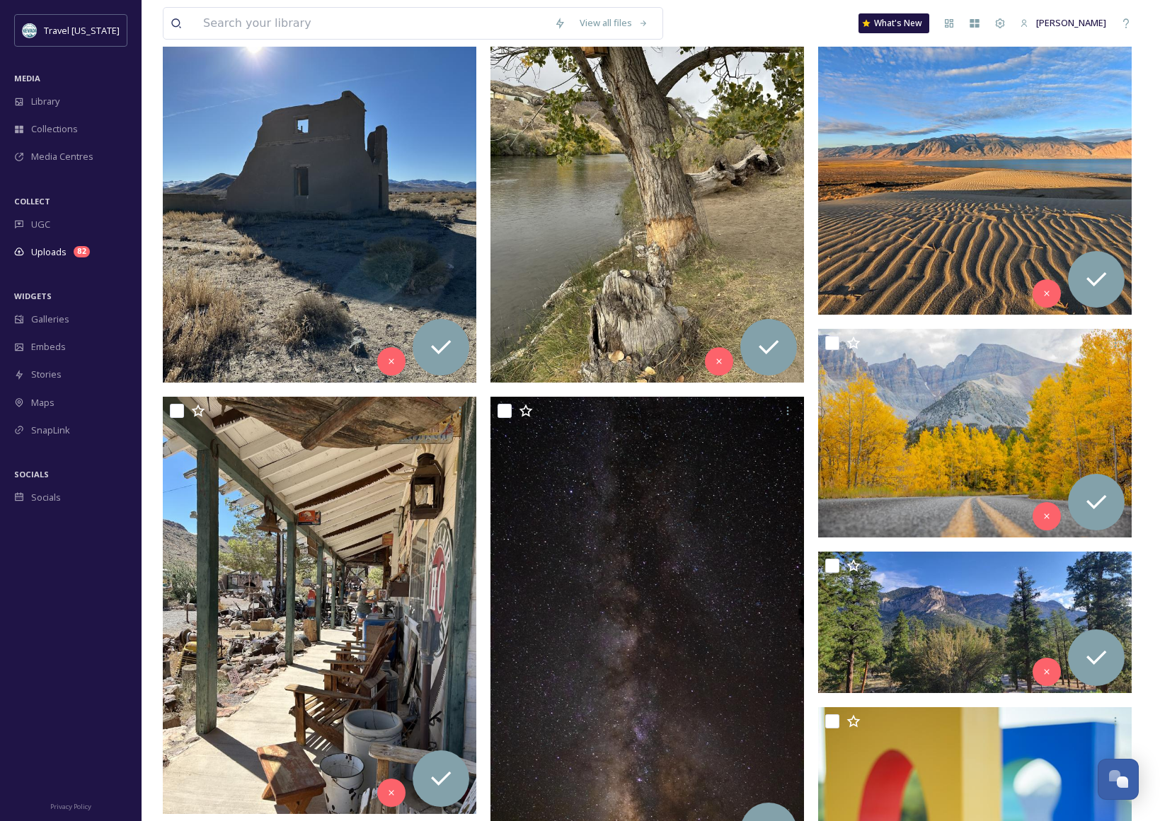
click at [892, 167] on img at bounding box center [974, 140] width 313 height 350
